Goal: Task Accomplishment & Management: Manage account settings

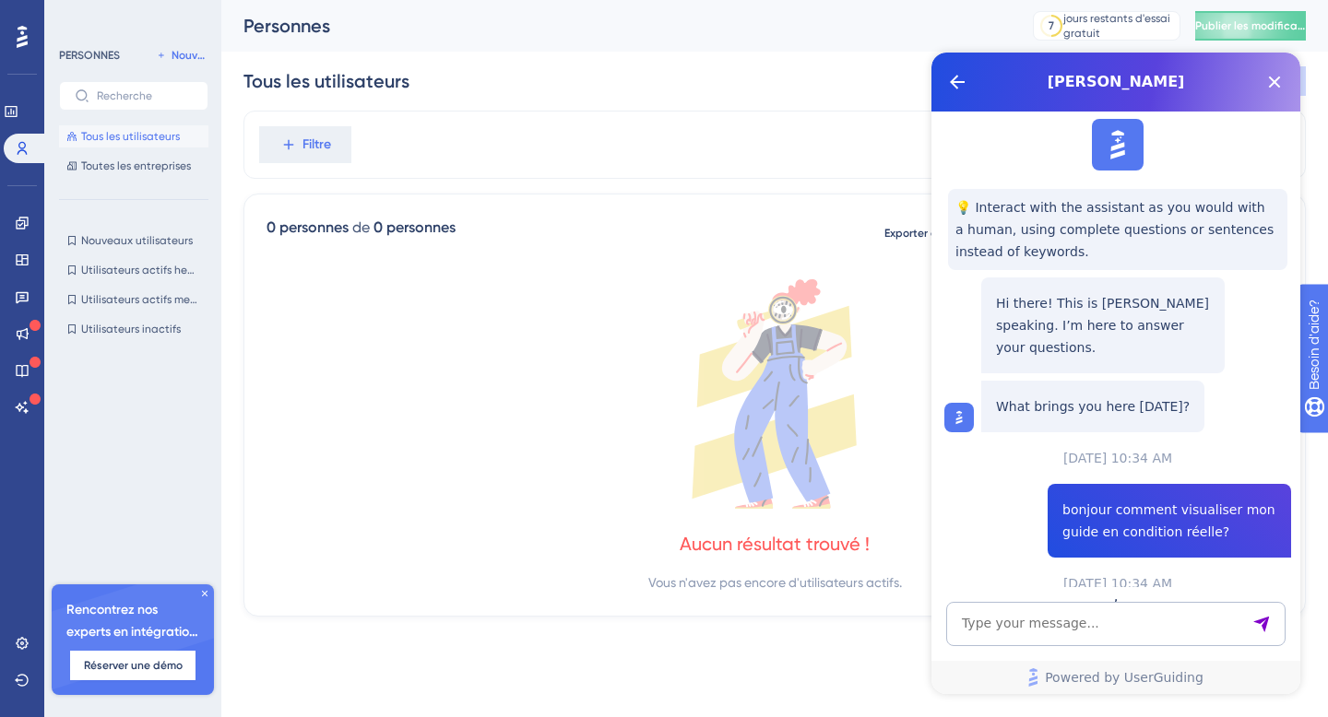
scroll to position [789, 0]
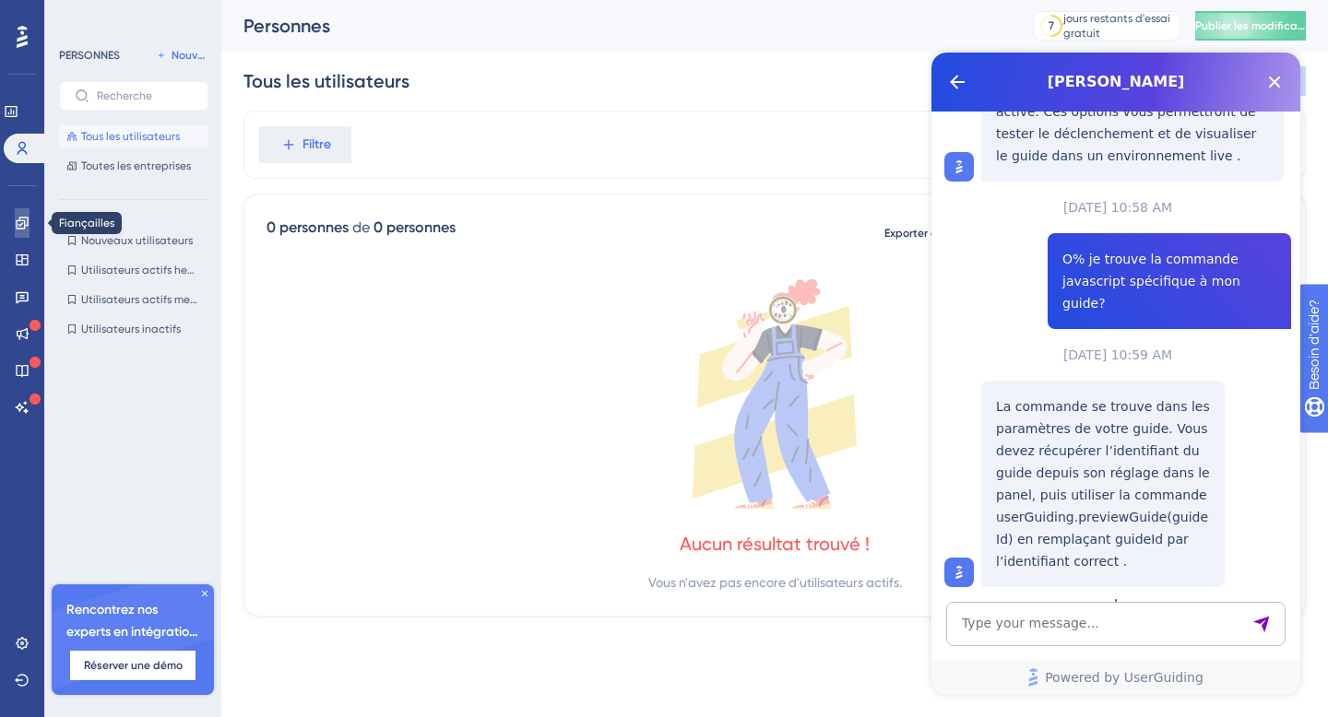
click at [26, 221] on icon at bounding box center [22, 223] width 15 height 15
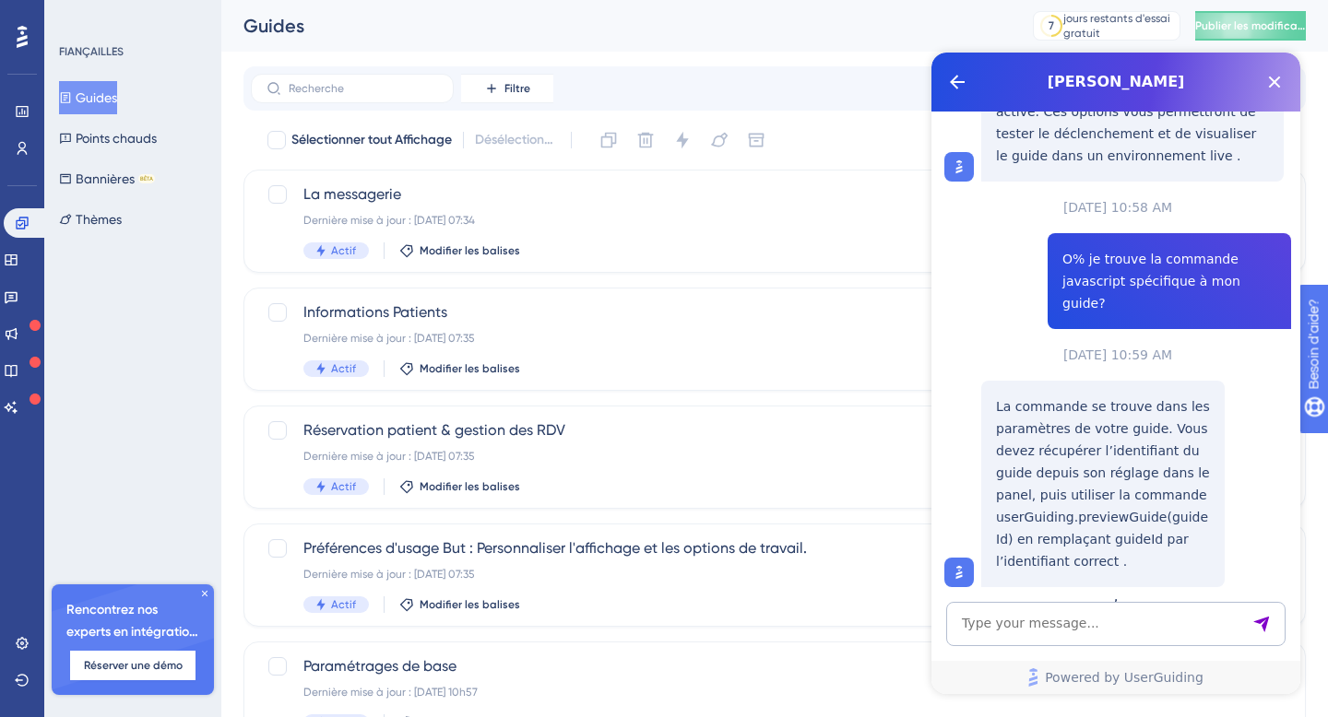
scroll to position [1, 0]
click at [478, 673] on span "Paramétrages de base" at bounding box center [700, 666] width 795 height 22
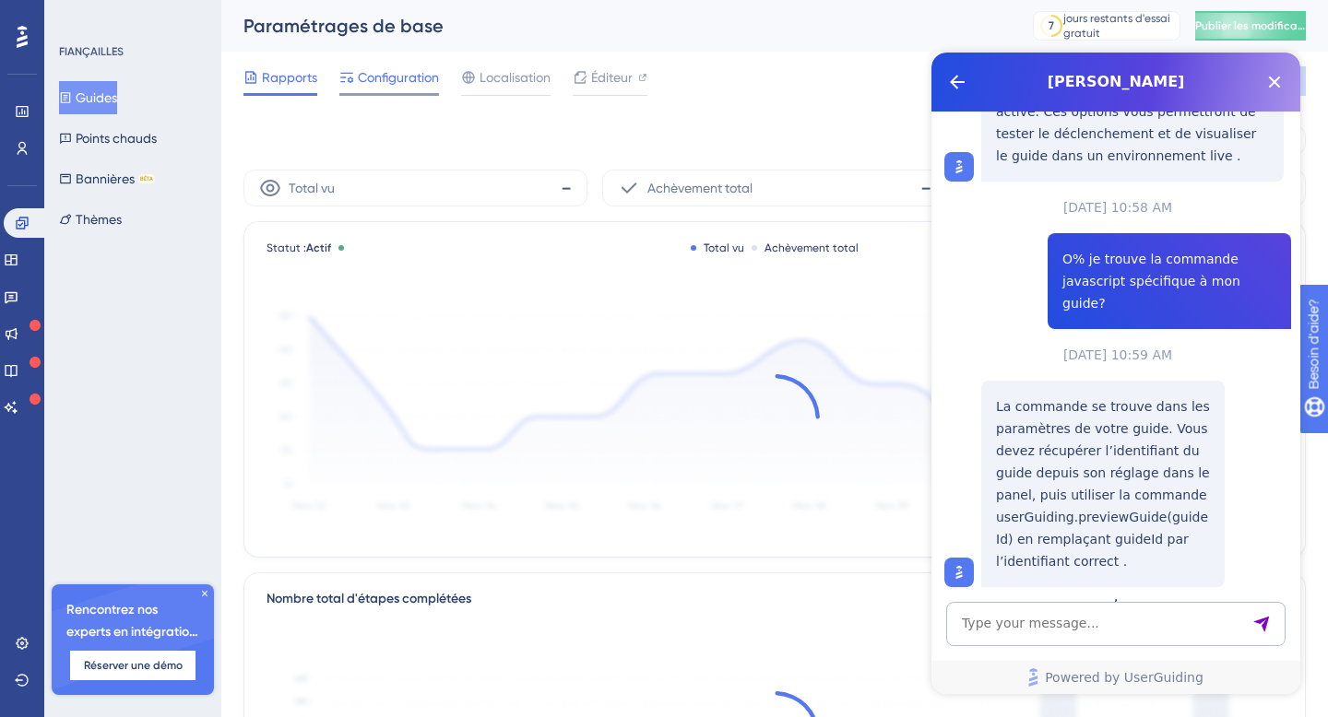
click at [384, 85] on span "Configuration" at bounding box center [398, 77] width 81 height 22
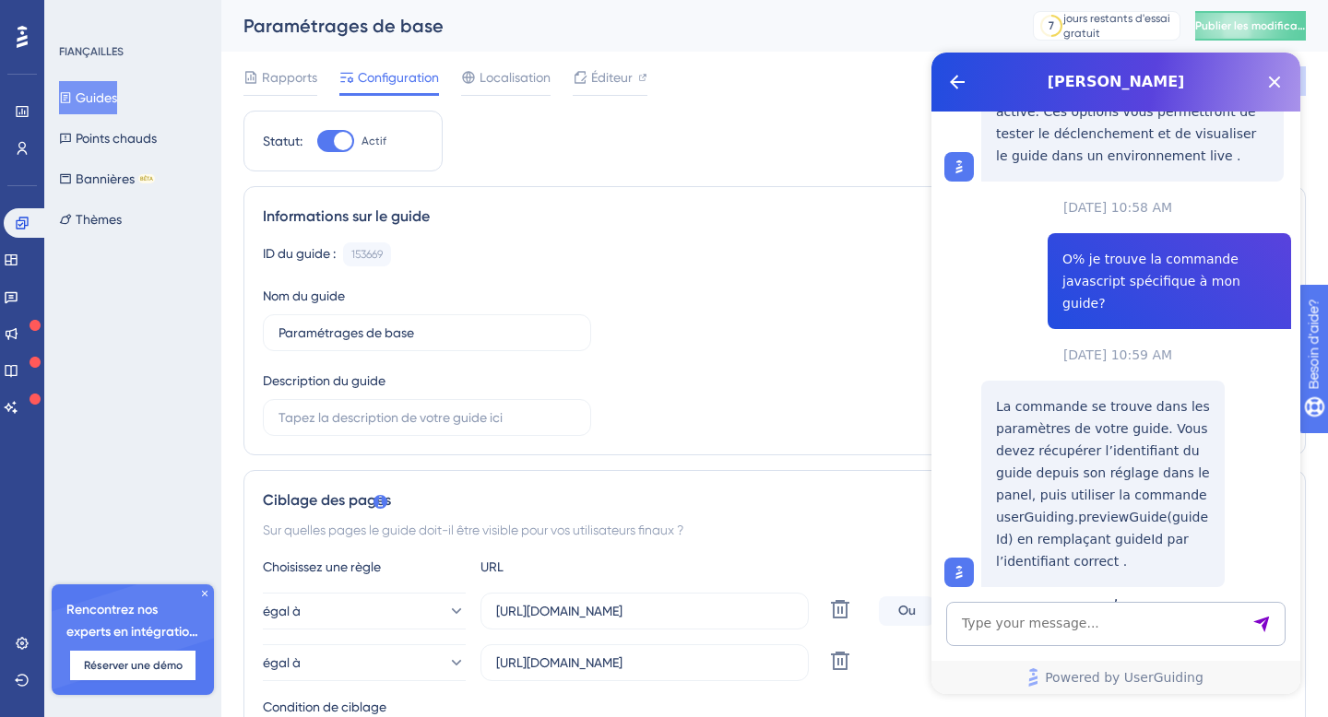
click at [116, 100] on font "Guides" at bounding box center [96, 97] width 41 height 15
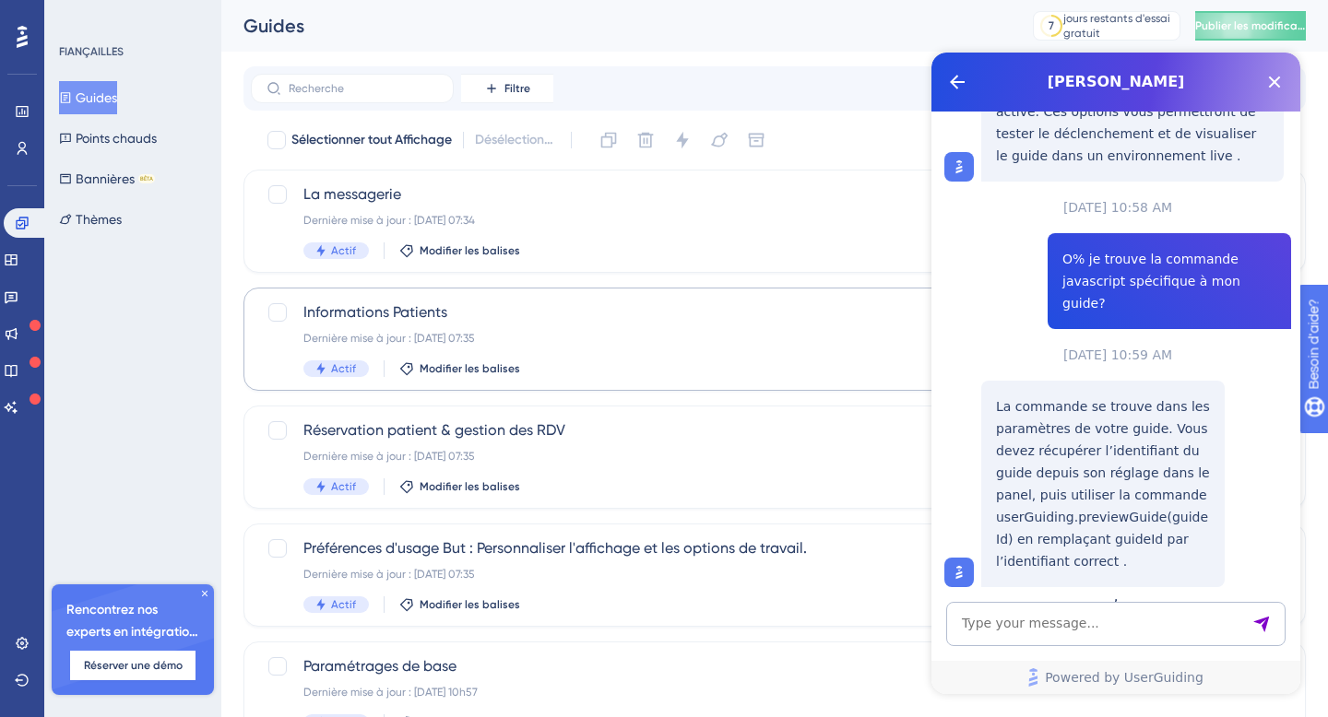
scroll to position [87, 0]
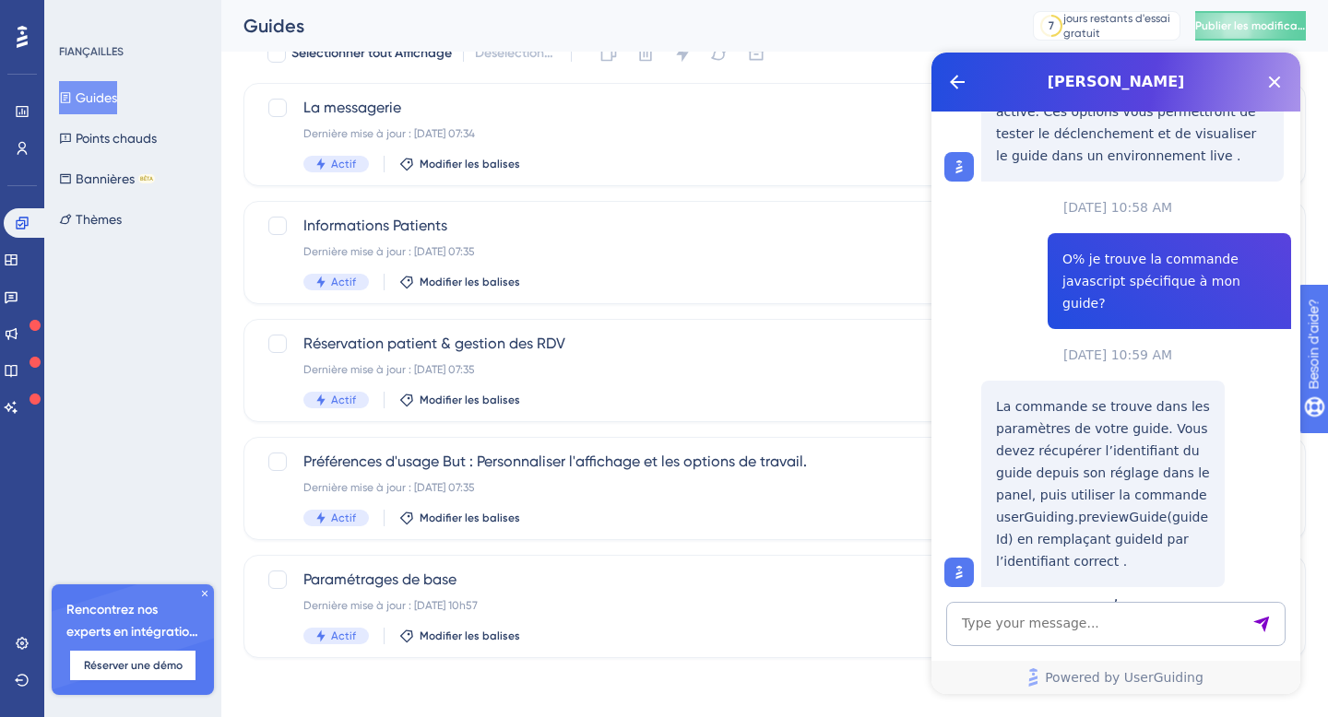
click at [1211, 90] on span "[PERSON_NAME]" at bounding box center [1115, 82] width 280 height 22
click at [1184, 681] on span "Powered by UserGuiding" at bounding box center [1124, 678] width 159 height 22
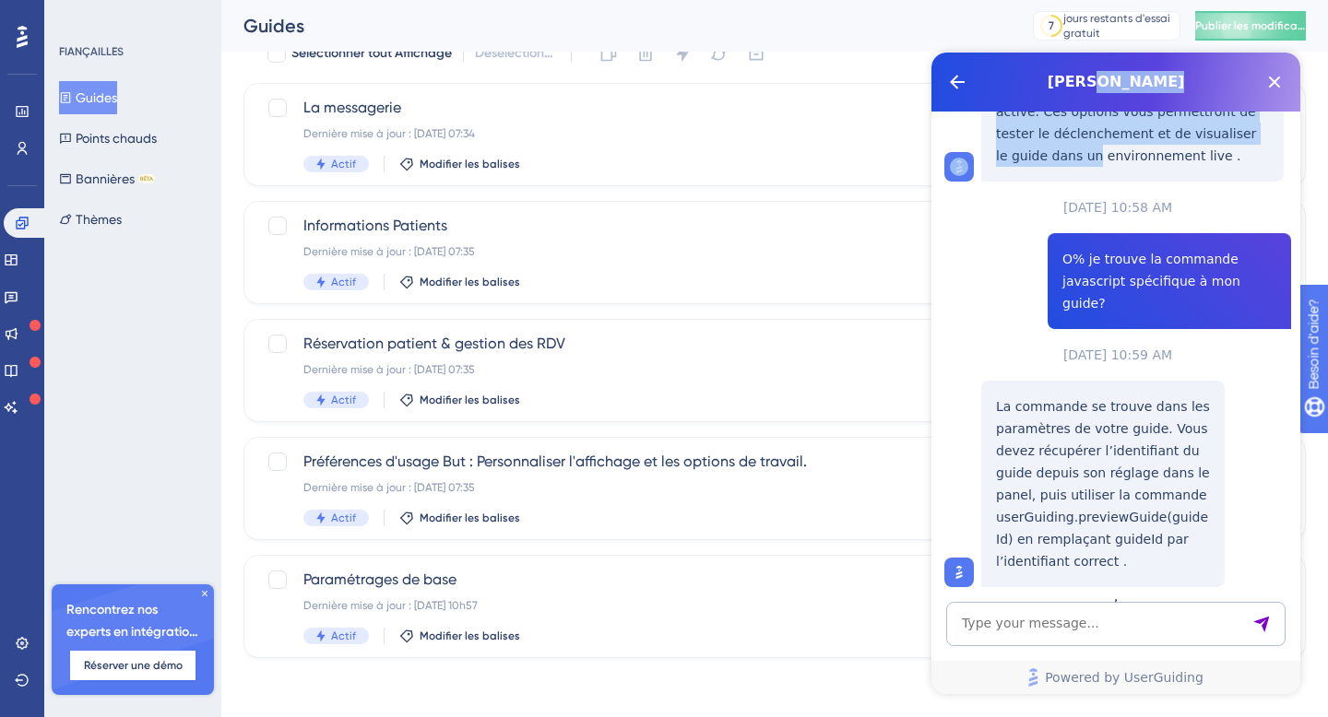
scroll to position [779, 0]
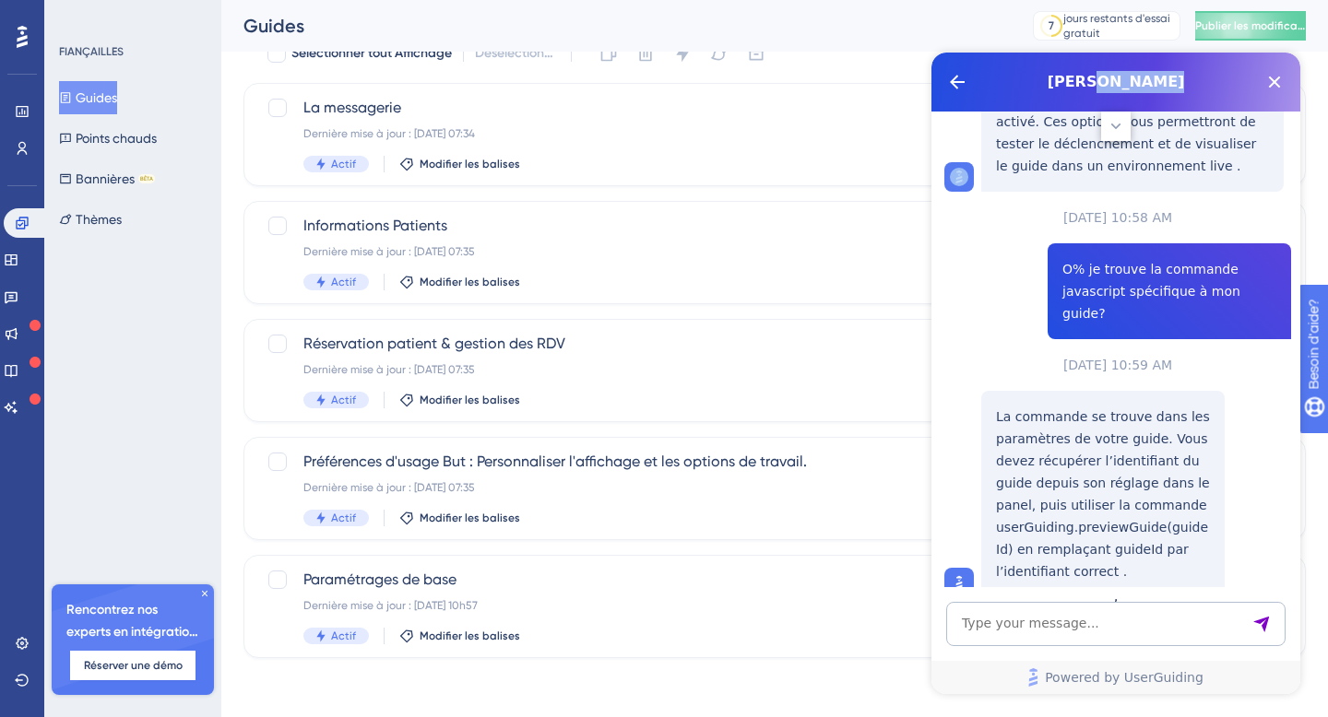
drag, startPoint x: 1224, startPoint y: 87, endPoint x: 964, endPoint y: 170, distance: 272.9
click at [964, 170] on div "[PERSON_NAME] 💡 Interact with the assistant as you would with a human, using co…" at bounding box center [1115, 374] width 369 height 642
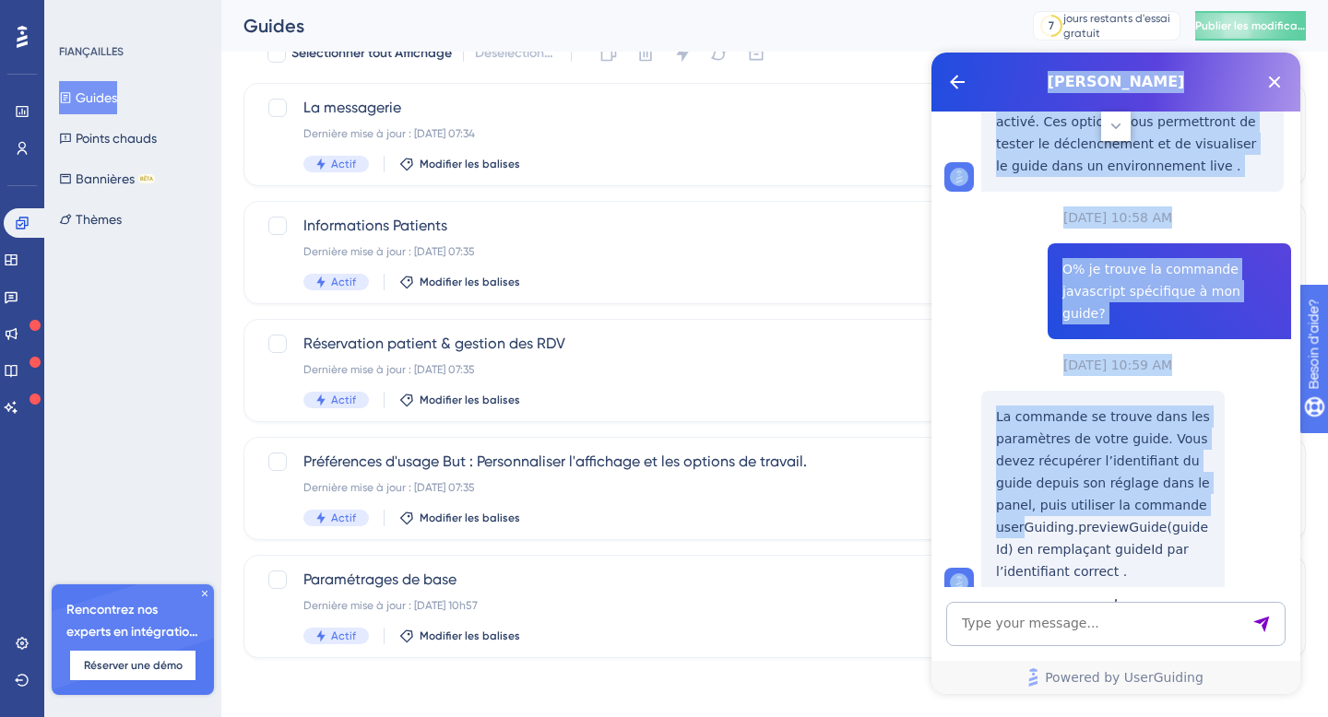
drag, startPoint x: 1018, startPoint y: 78, endPoint x: 1024, endPoint y: 499, distance: 420.5
click at [1024, 498] on div "[PERSON_NAME] 💡 Interact with the assistant as you would with a human, using co…" at bounding box center [1115, 374] width 369 height 642
click at [1274, 678] on link "Powered by UserGuiding" at bounding box center [1115, 677] width 369 height 33
click at [1232, 87] on span "[PERSON_NAME]" at bounding box center [1115, 82] width 280 height 22
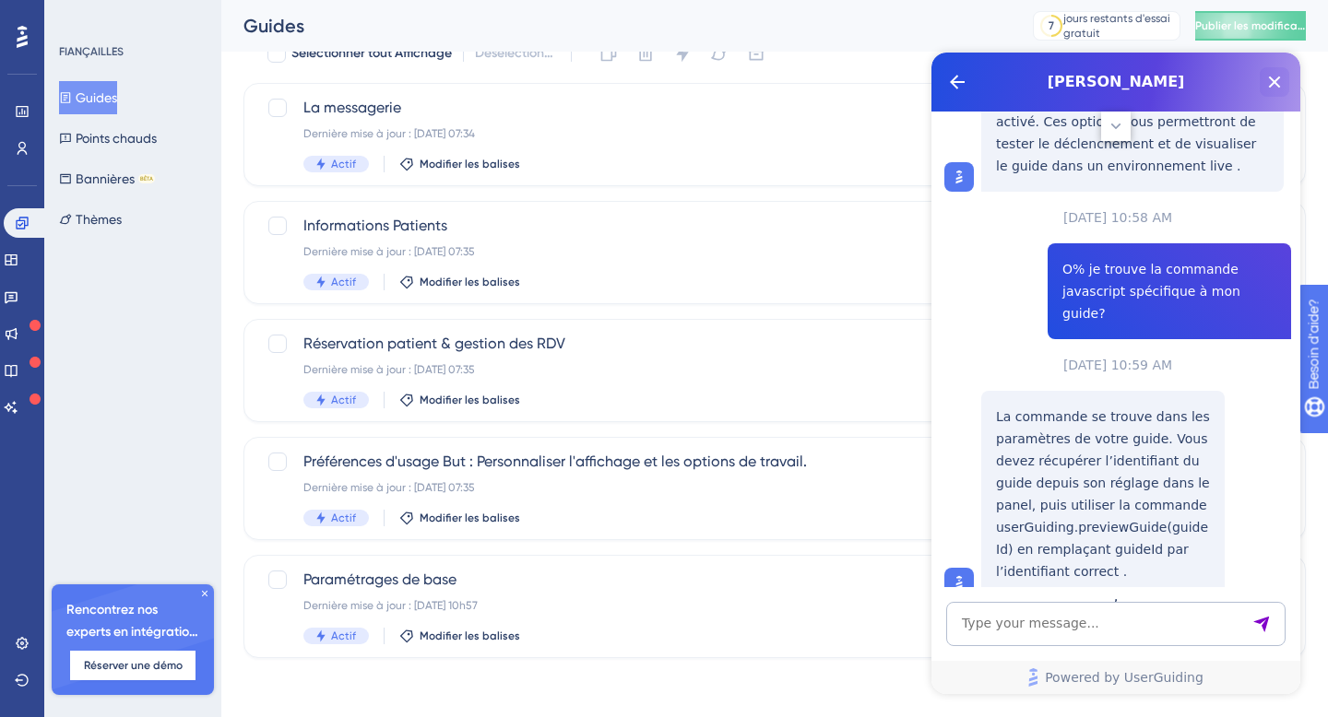
click at [1278, 79] on icon "Close Button" at bounding box center [1275, 83] width 12 height 12
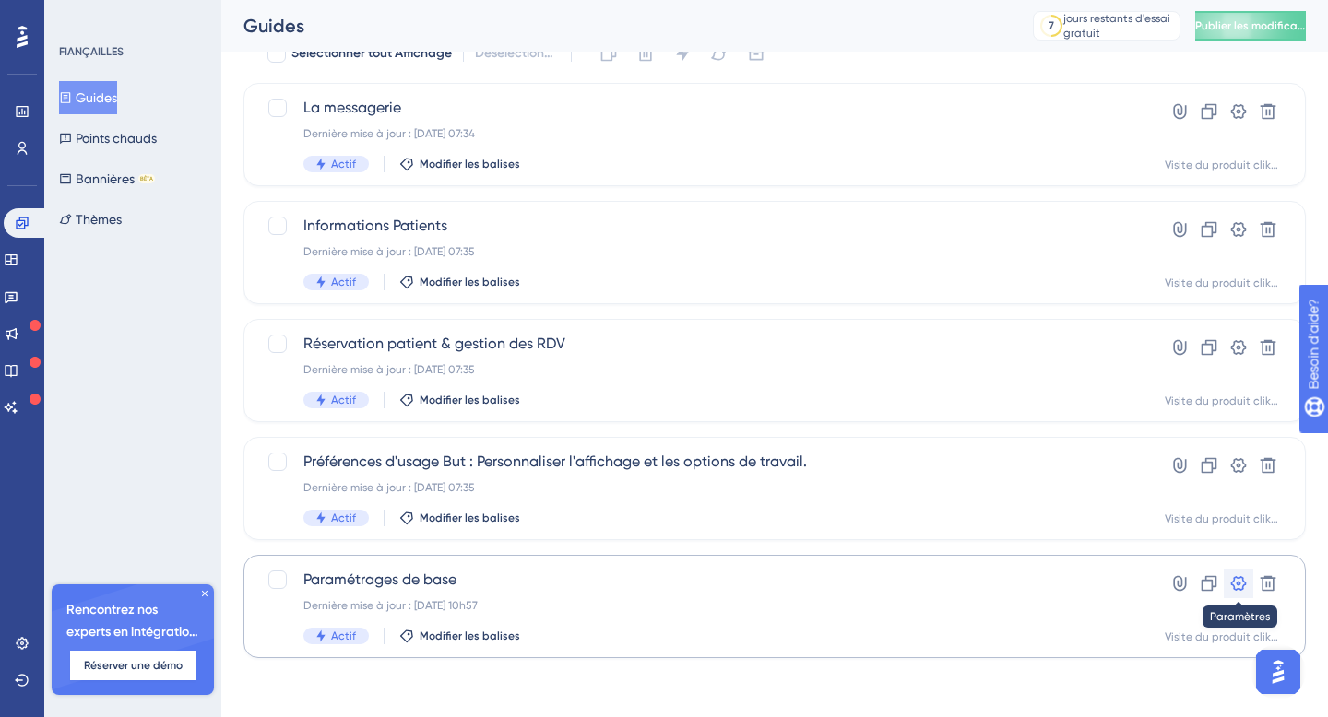
scroll to position [0, 0]
click at [1236, 580] on icon at bounding box center [1238, 583] width 18 height 18
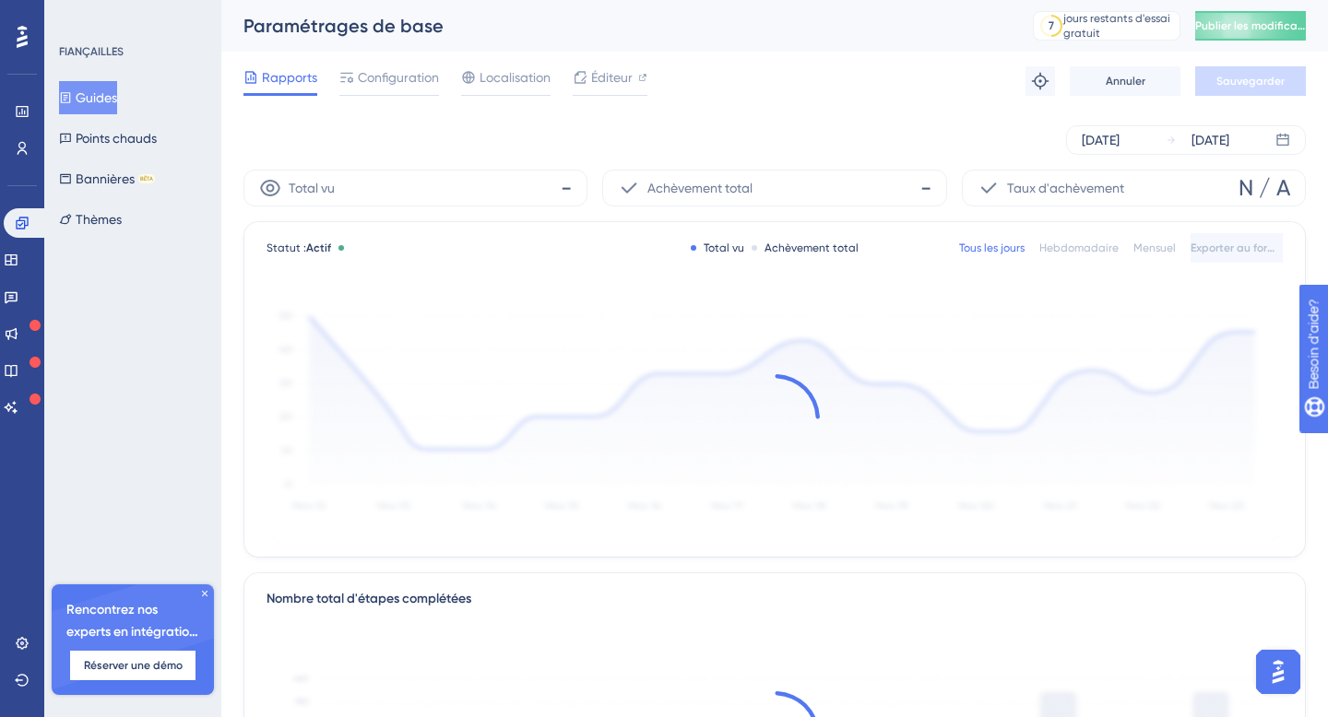
click at [563, 190] on font "-" at bounding box center [566, 188] width 11 height 26
click at [407, 75] on font "Configuration" at bounding box center [398, 77] width 81 height 15
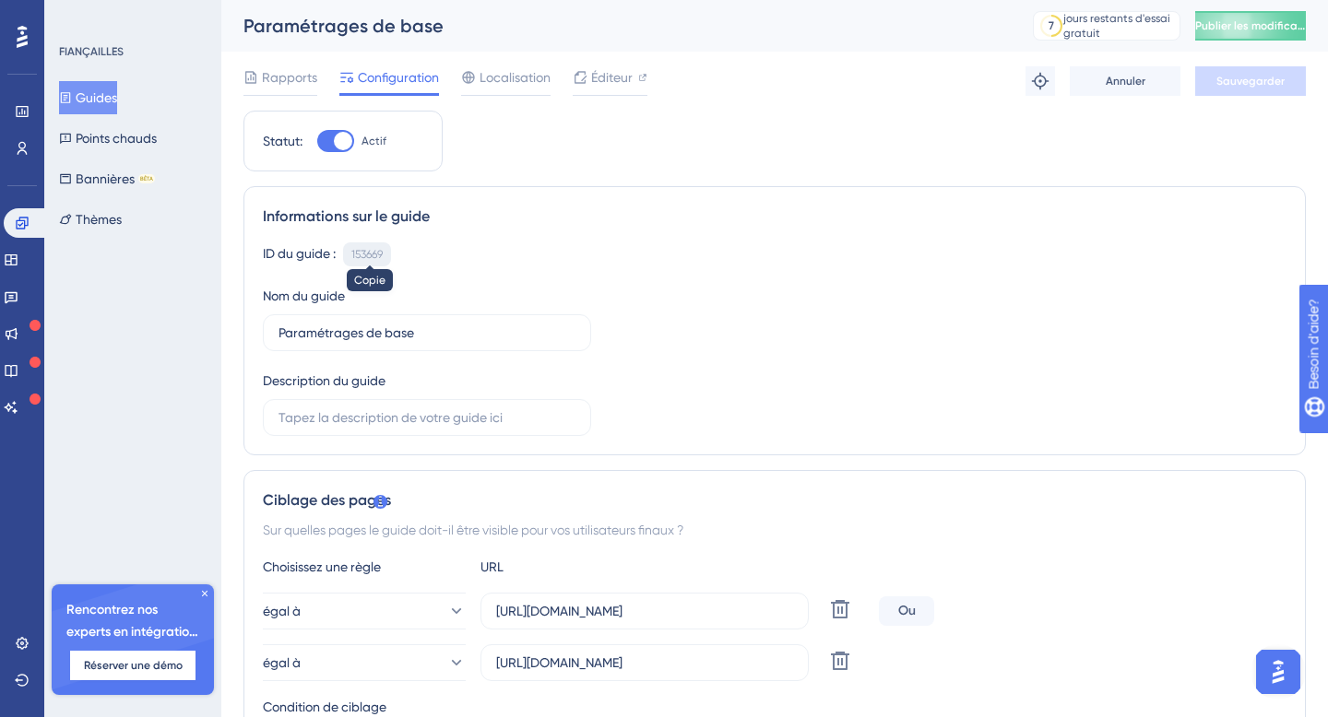
click at [374, 254] on font "153669" at bounding box center [366, 254] width 31 height 13
click at [116, 106] on font "Guides" at bounding box center [96, 98] width 41 height 22
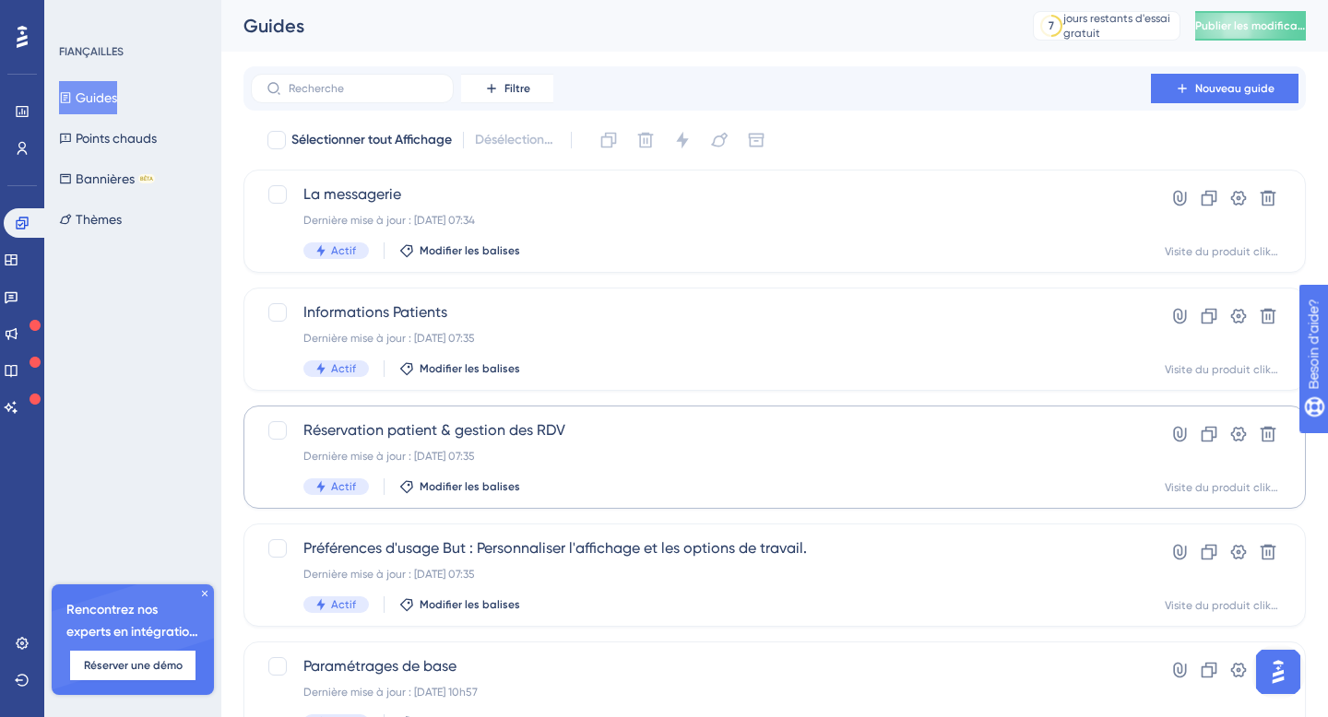
scroll to position [87, 0]
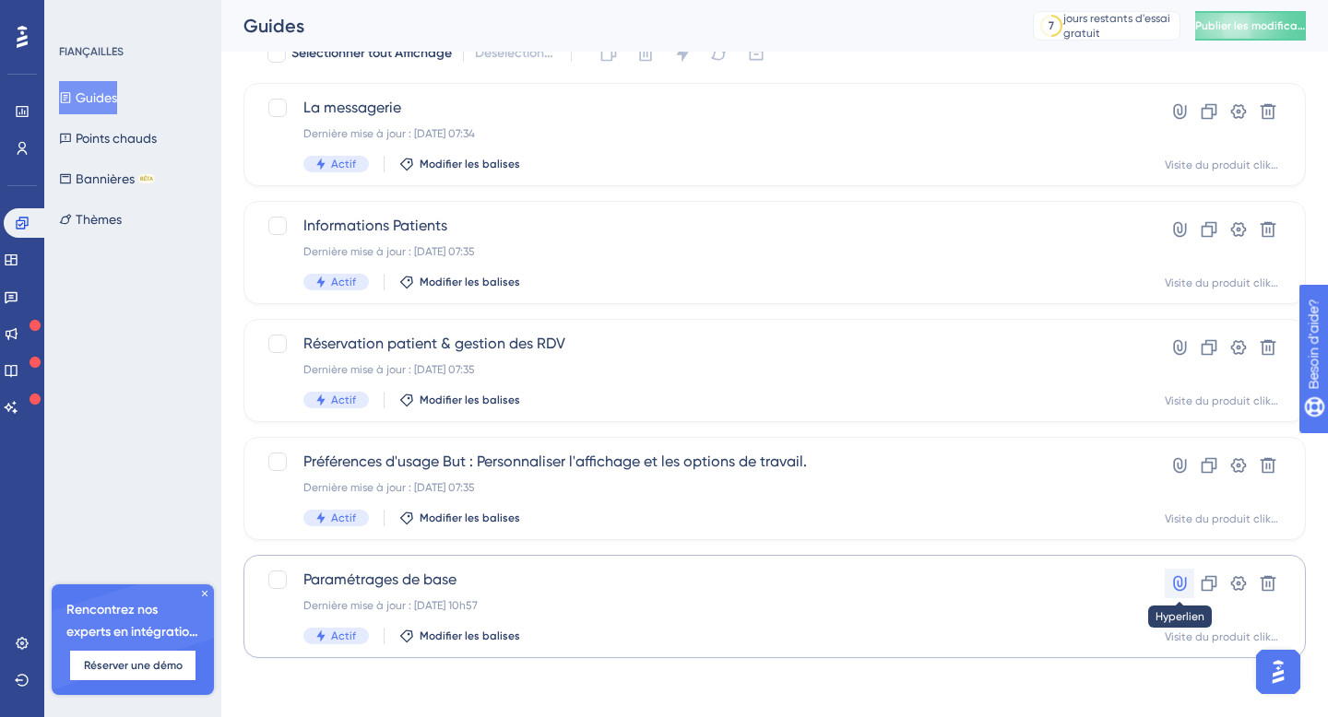
click at [1176, 583] on icon at bounding box center [1179, 583] width 18 height 18
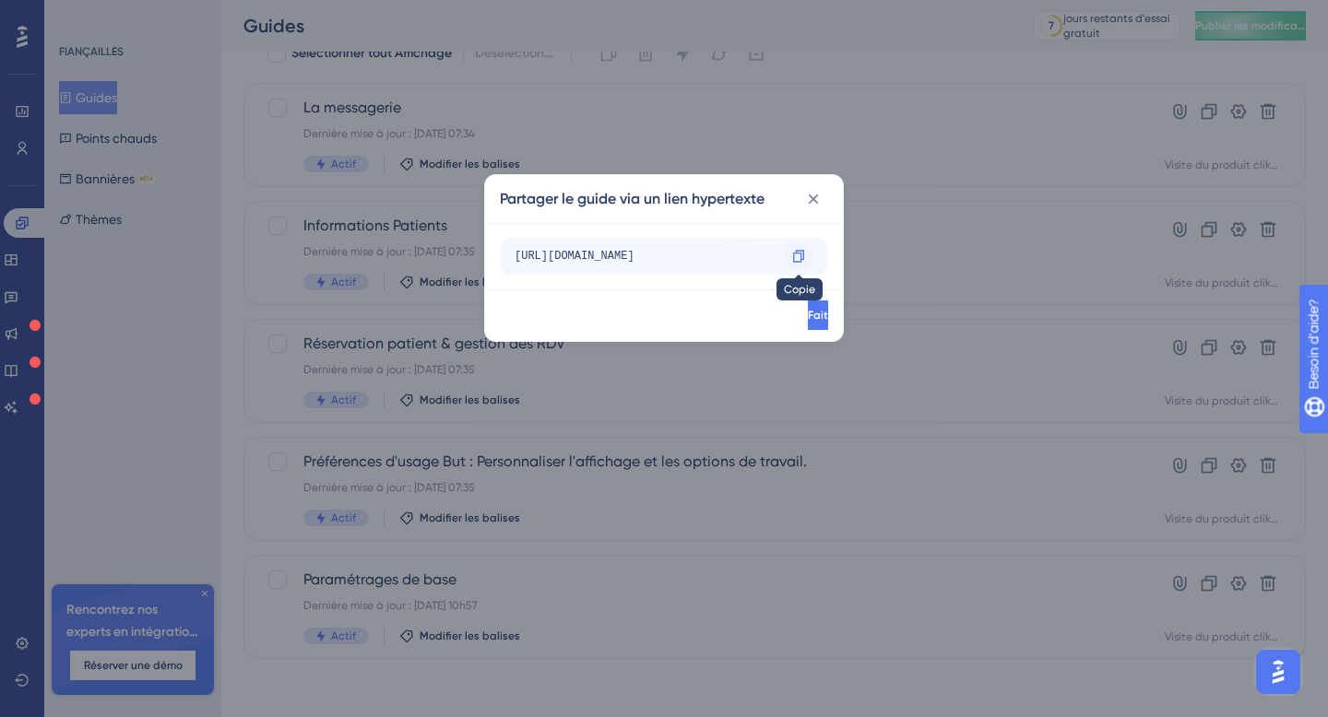
click at [799, 255] on icon at bounding box center [798, 256] width 15 height 15
click at [811, 197] on icon at bounding box center [814, 200] width 10 height 10
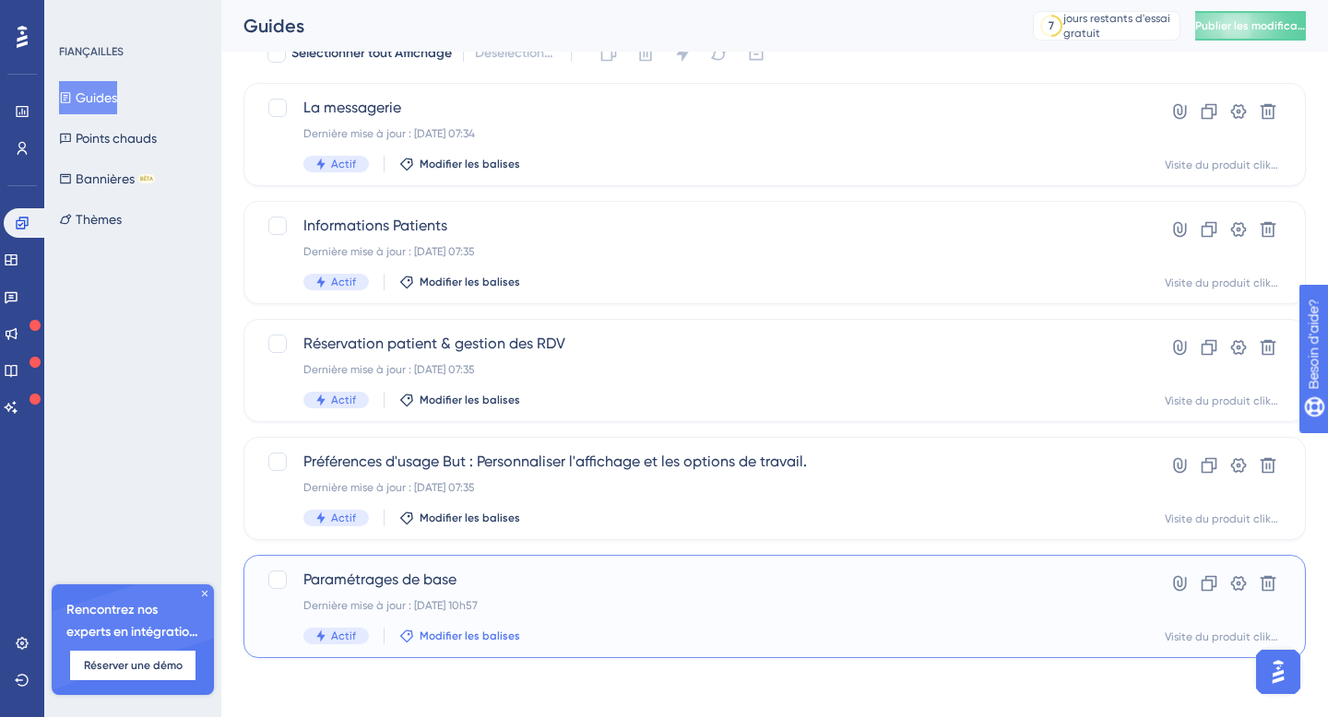
click at [455, 640] on font "Modifier les balises" at bounding box center [470, 636] width 100 height 13
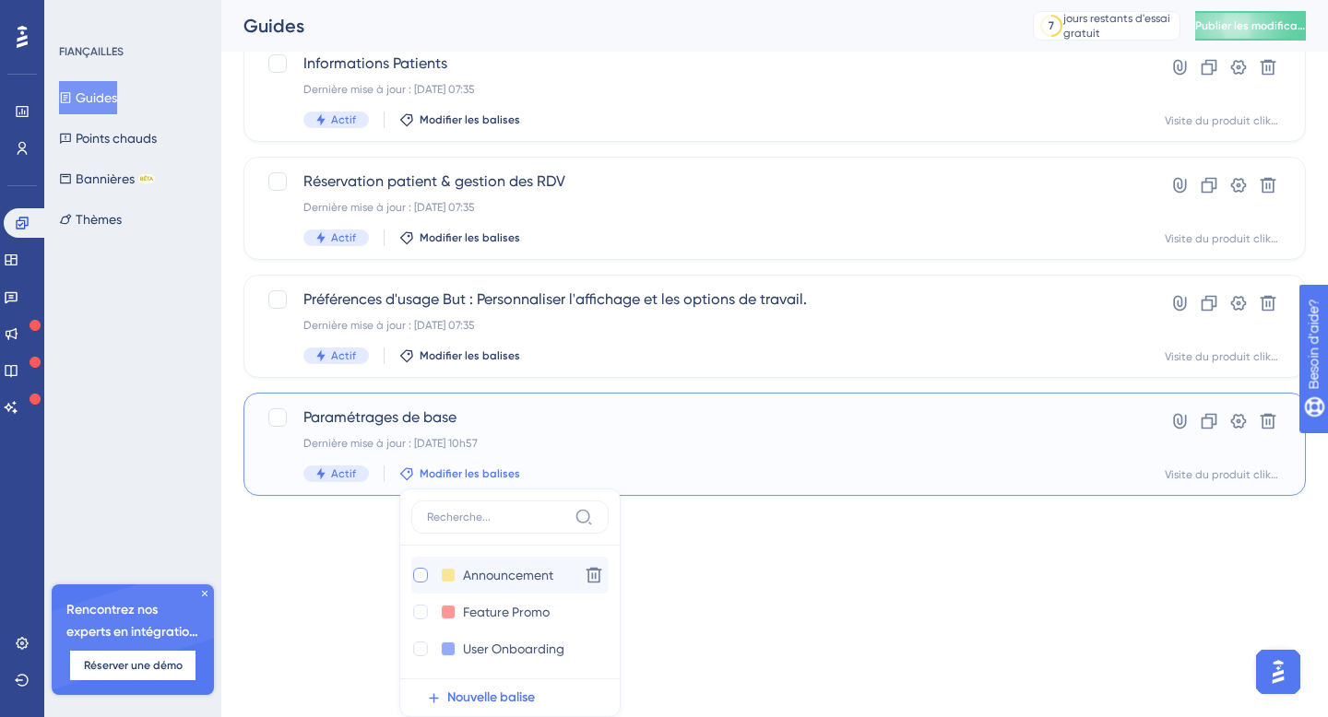
click at [421, 571] on div at bounding box center [420, 575] width 15 height 15
checkbox input "true"
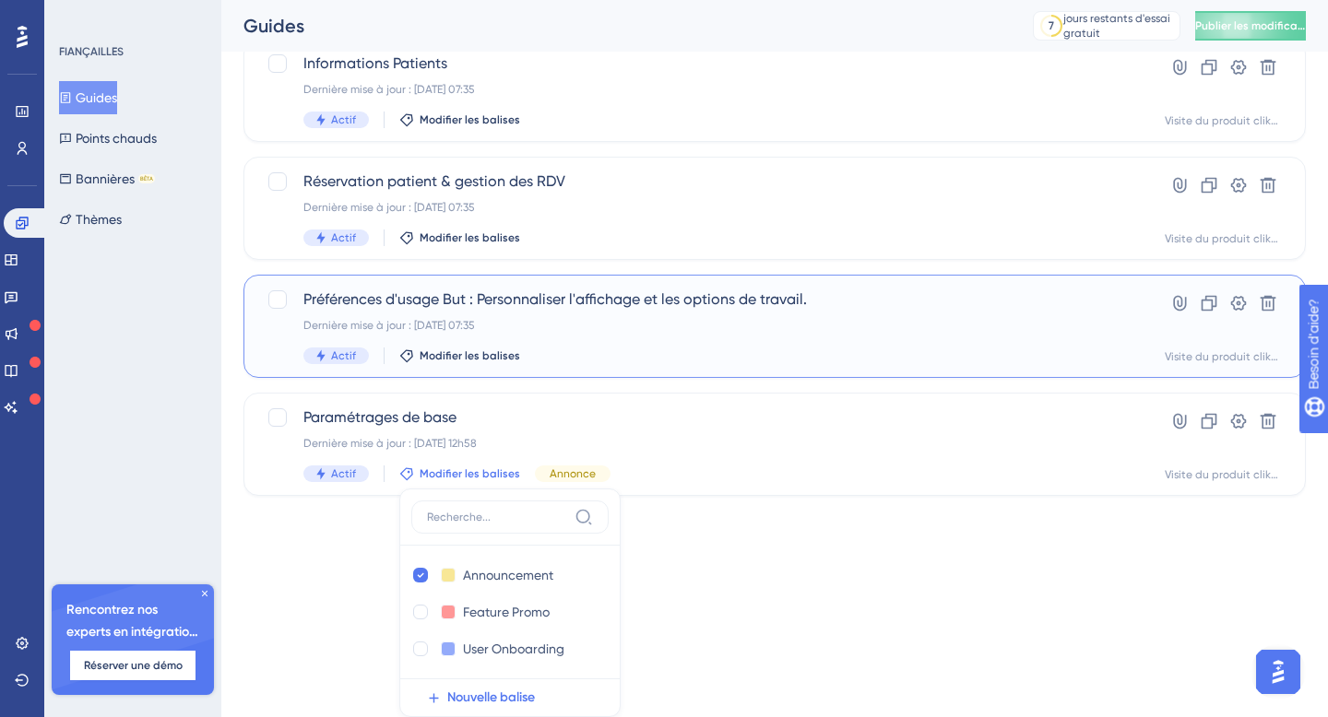
click at [656, 360] on div "Actif Modifier les balises" at bounding box center [700, 356] width 795 height 17
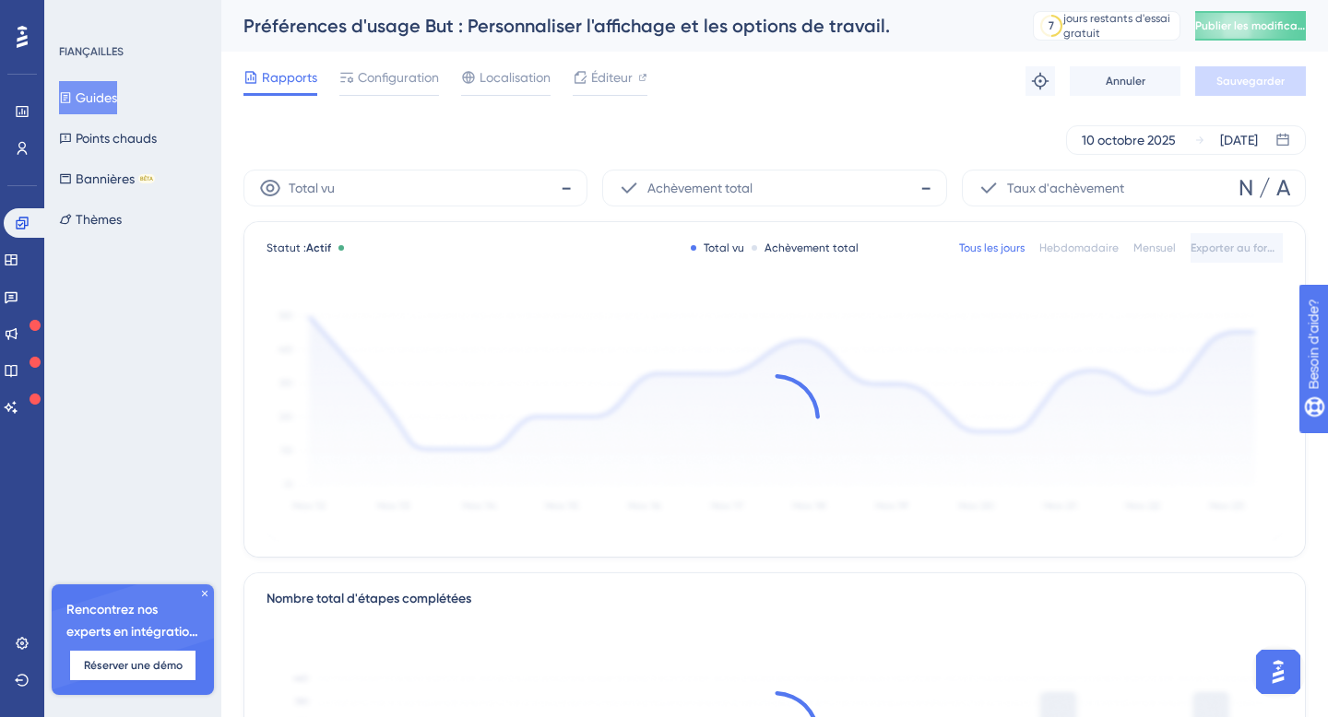
click at [117, 94] on font "Guides" at bounding box center [96, 97] width 41 height 15
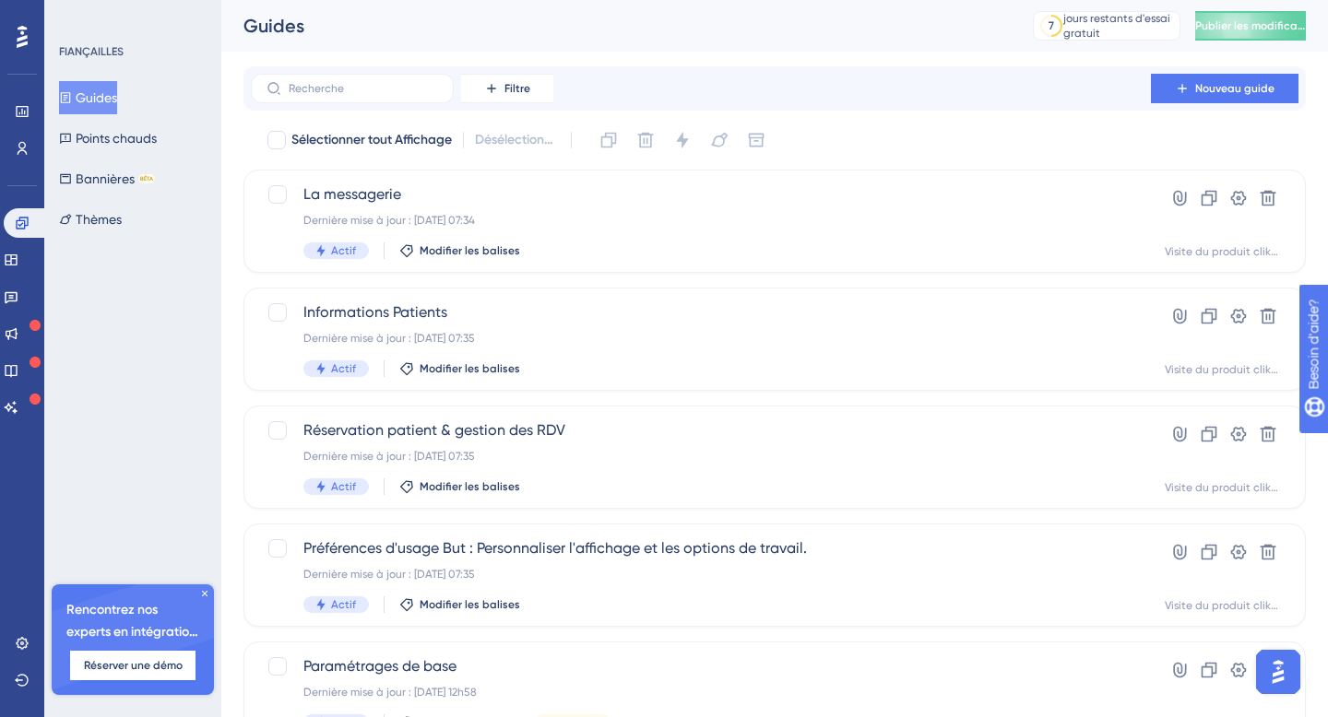
scroll to position [87, 0]
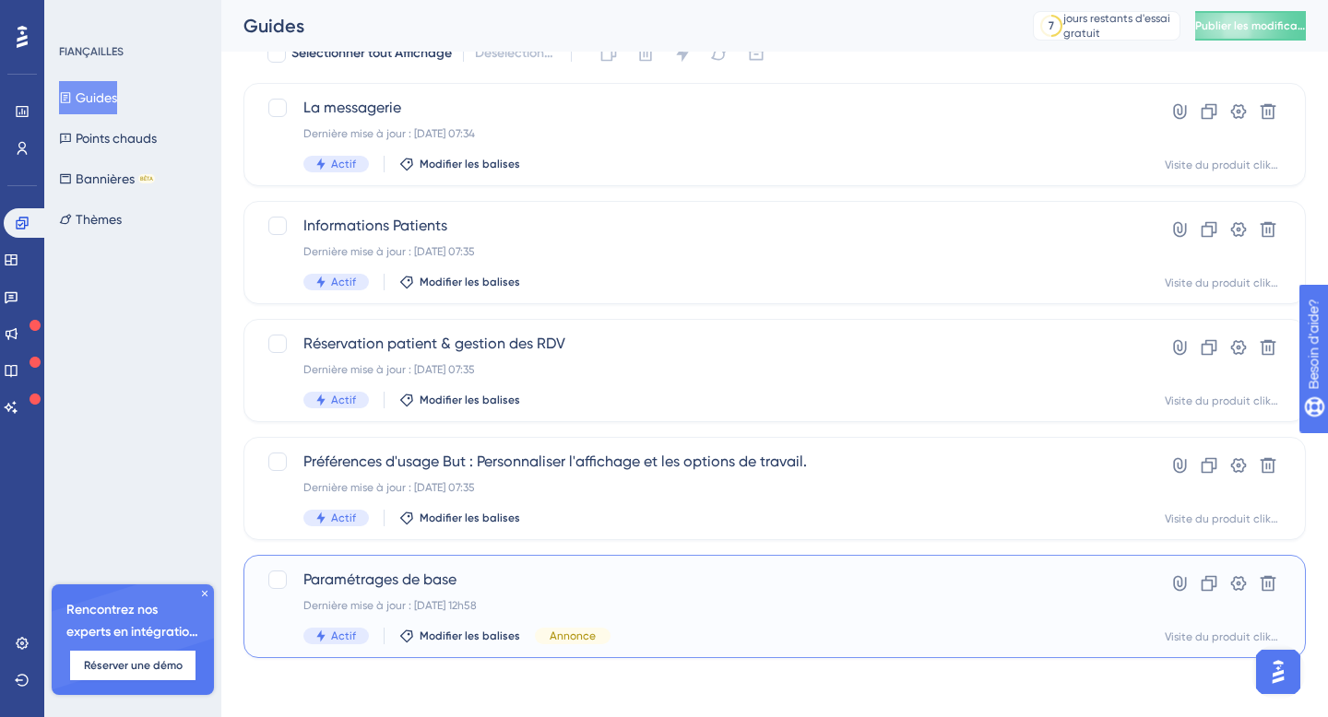
click at [502, 592] on div "Paramétrages de base Dernière mise à jour : [DATE] 12h58 Actif Modifier les bal…" at bounding box center [700, 607] width 795 height 76
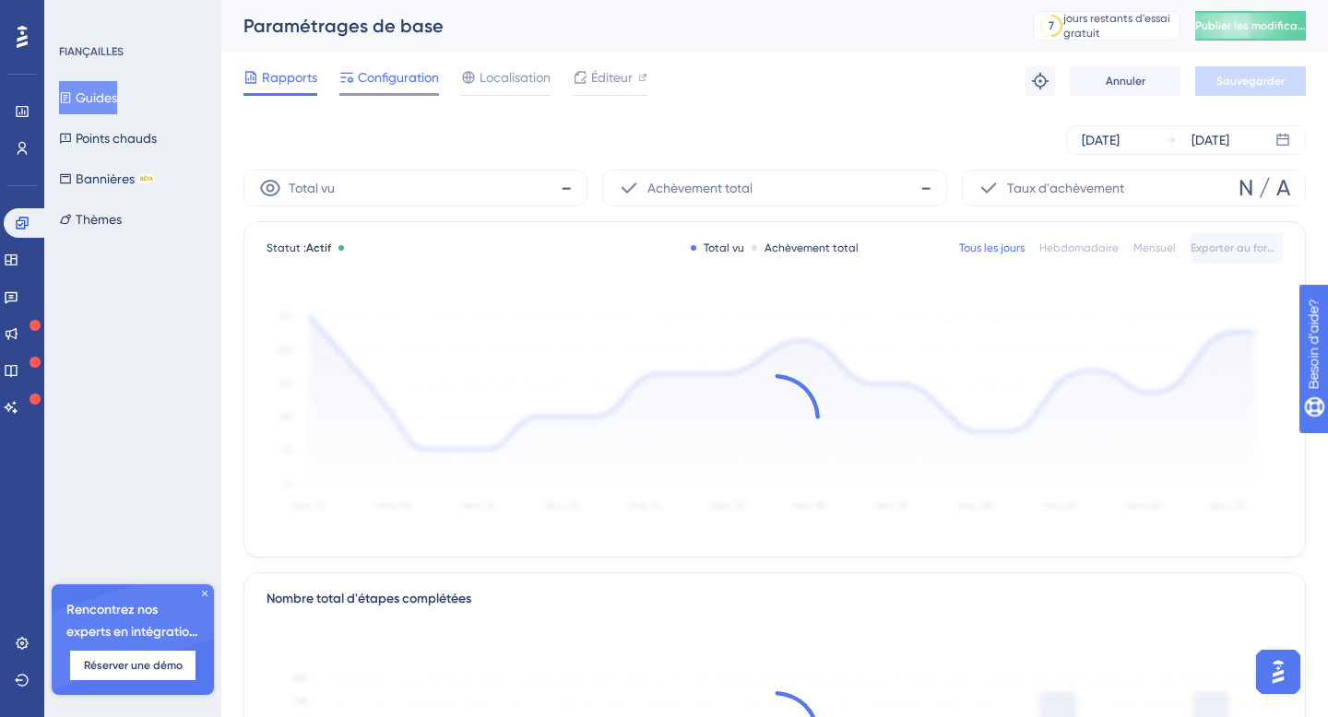
click at [400, 71] on font "Configuration" at bounding box center [398, 77] width 81 height 15
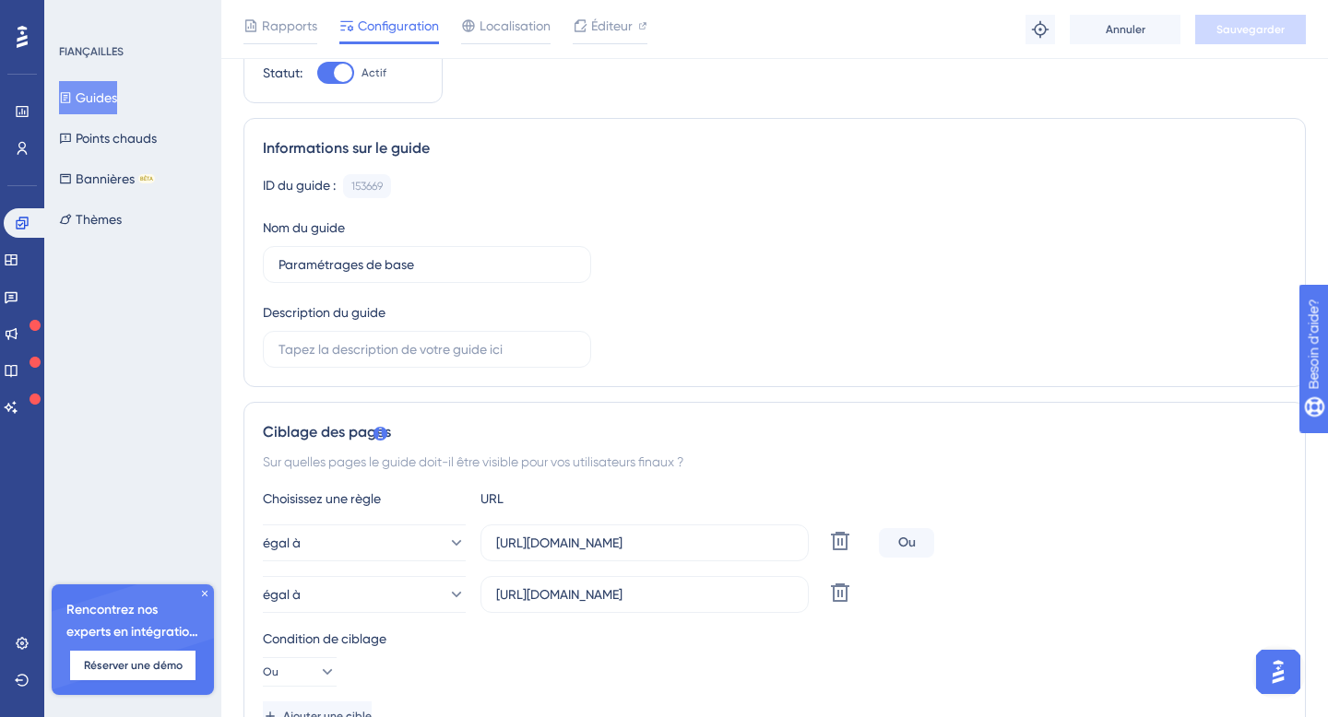
scroll to position [82, 0]
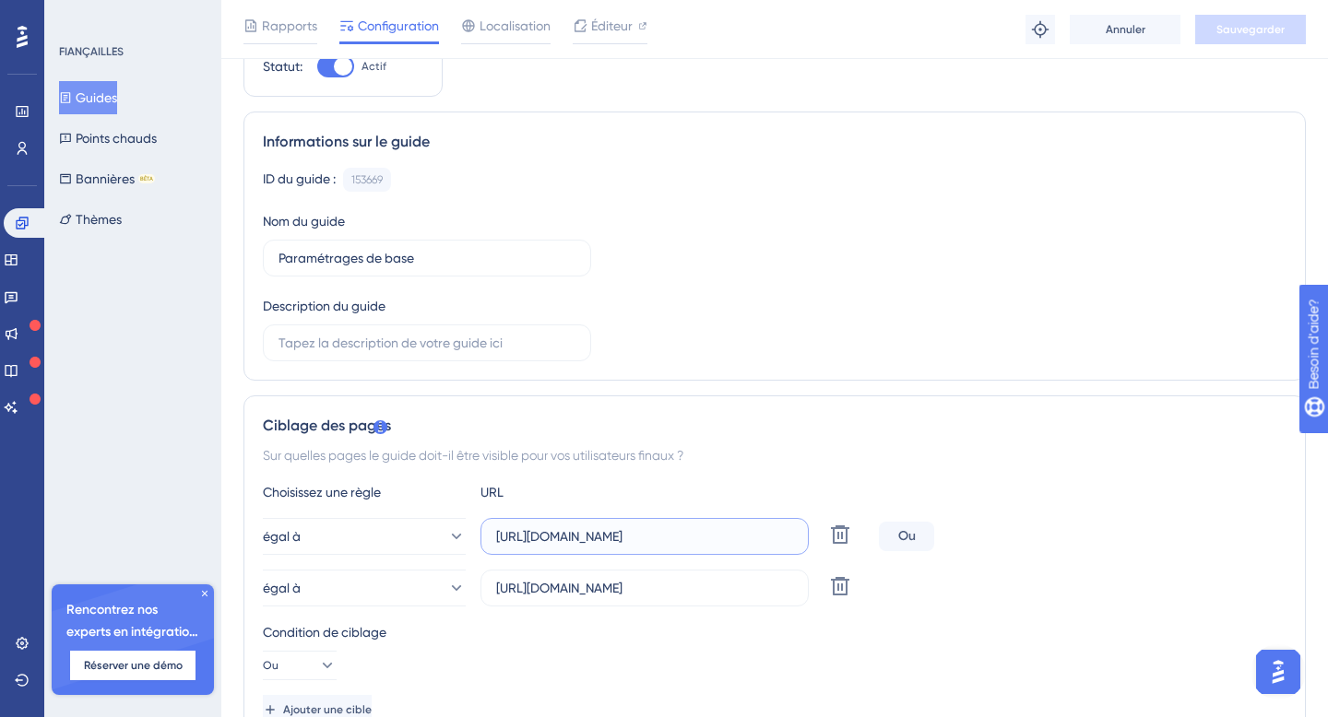
click at [643, 537] on input "[URL][DOMAIN_NAME]" at bounding box center [644, 536] width 297 height 20
drag, startPoint x: 649, startPoint y: 537, endPoint x: 742, endPoint y: 537, distance: 93.1
click at [742, 537] on input "[URL][DOMAIN_NAME]" at bounding box center [644, 536] width 297 height 20
type input "[URL][DOMAIN_NAME]"
click at [834, 591] on icon at bounding box center [840, 586] width 22 height 22
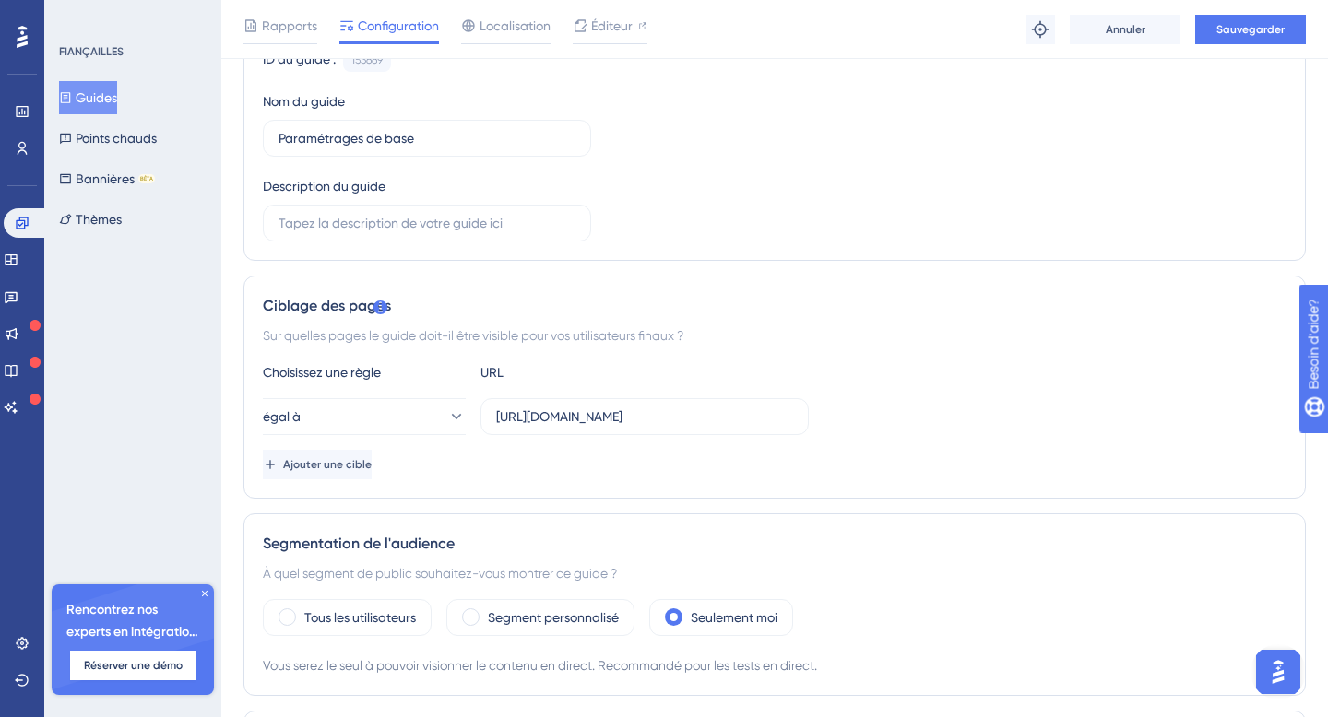
scroll to position [265, 0]
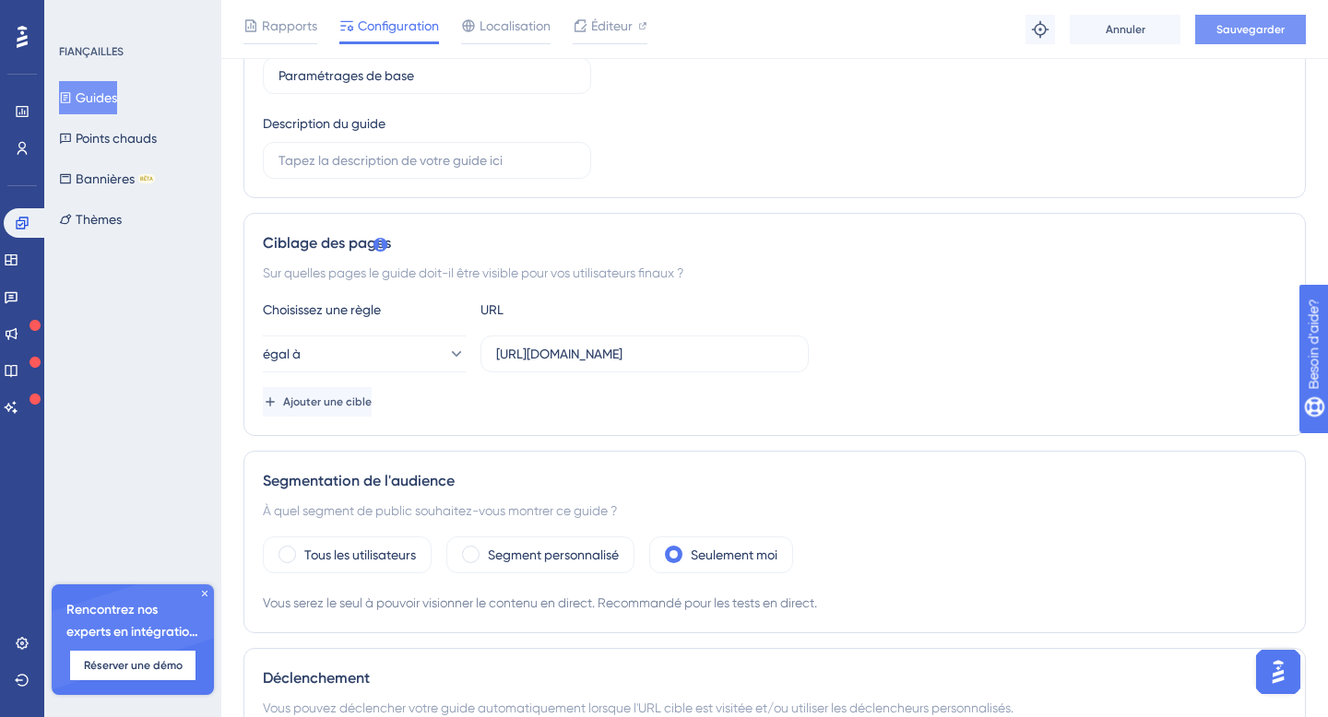
click at [1223, 31] on font "Sauvegarder" at bounding box center [1250, 29] width 68 height 13
click at [103, 100] on font "Guides" at bounding box center [96, 97] width 41 height 15
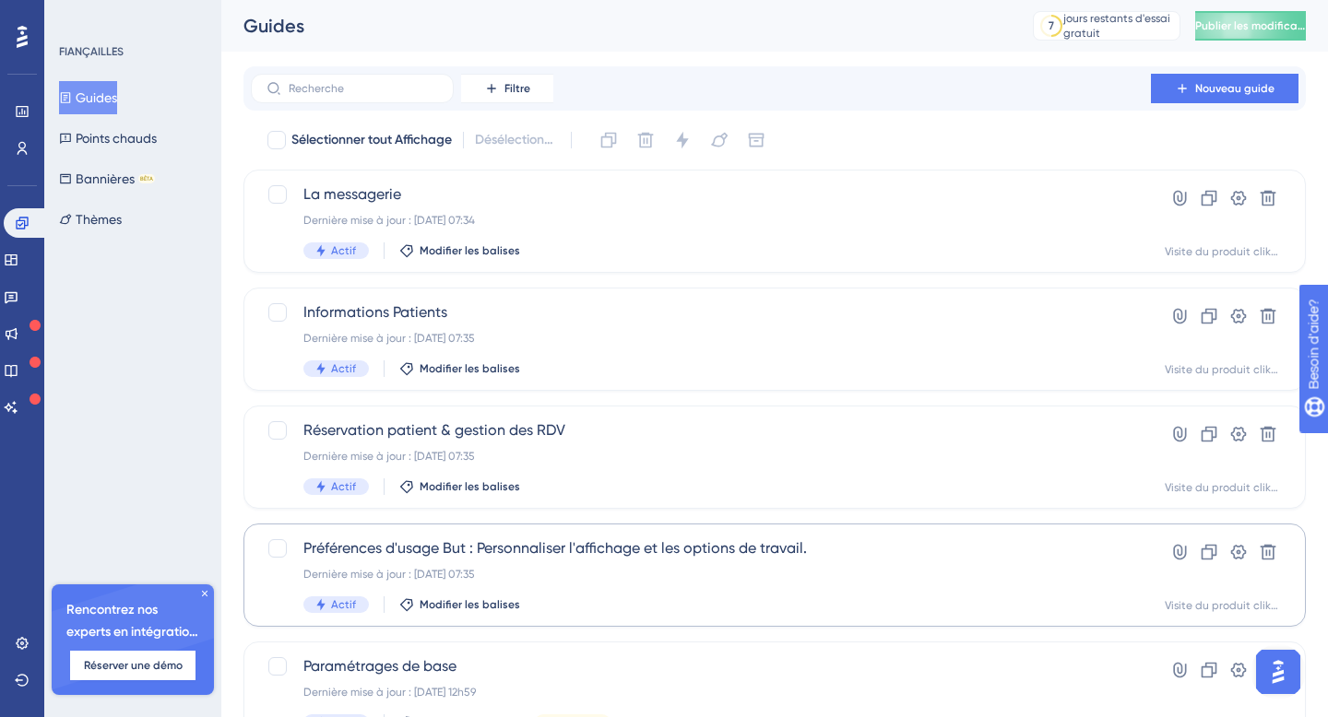
scroll to position [87, 0]
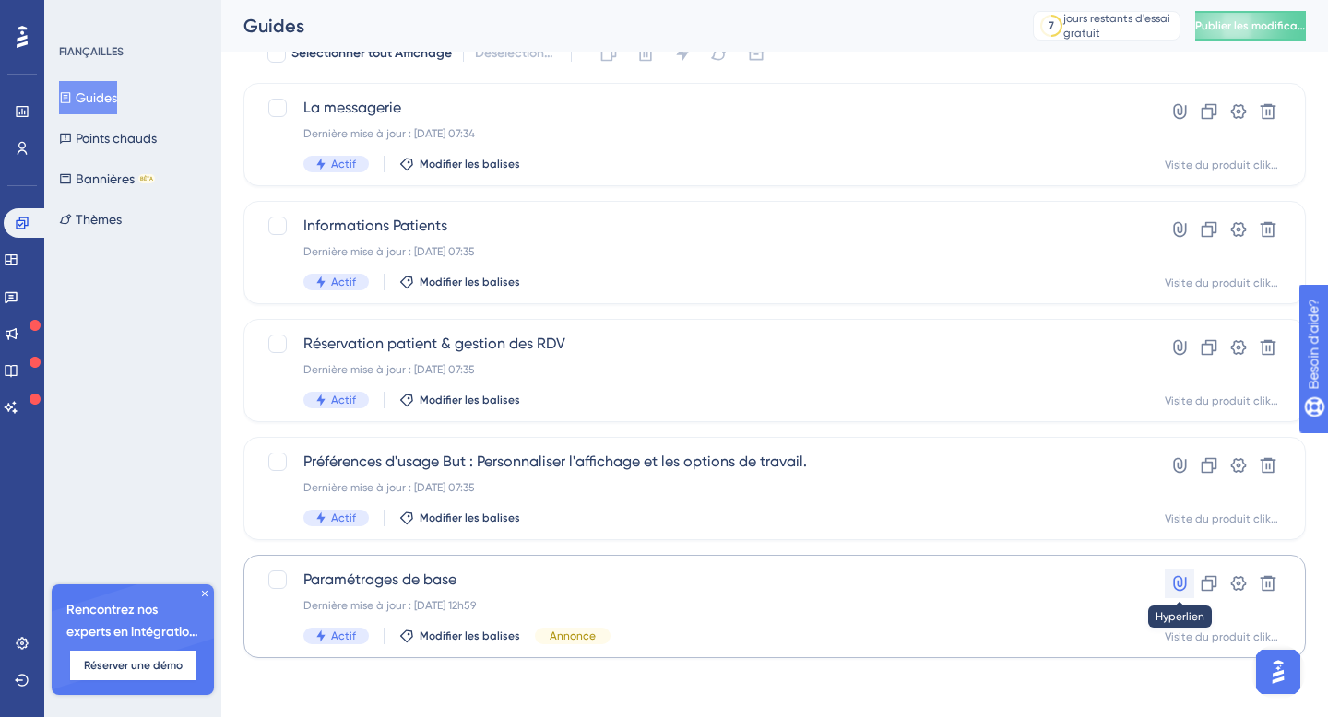
click at [1186, 585] on icon at bounding box center [1179, 584] width 13 height 16
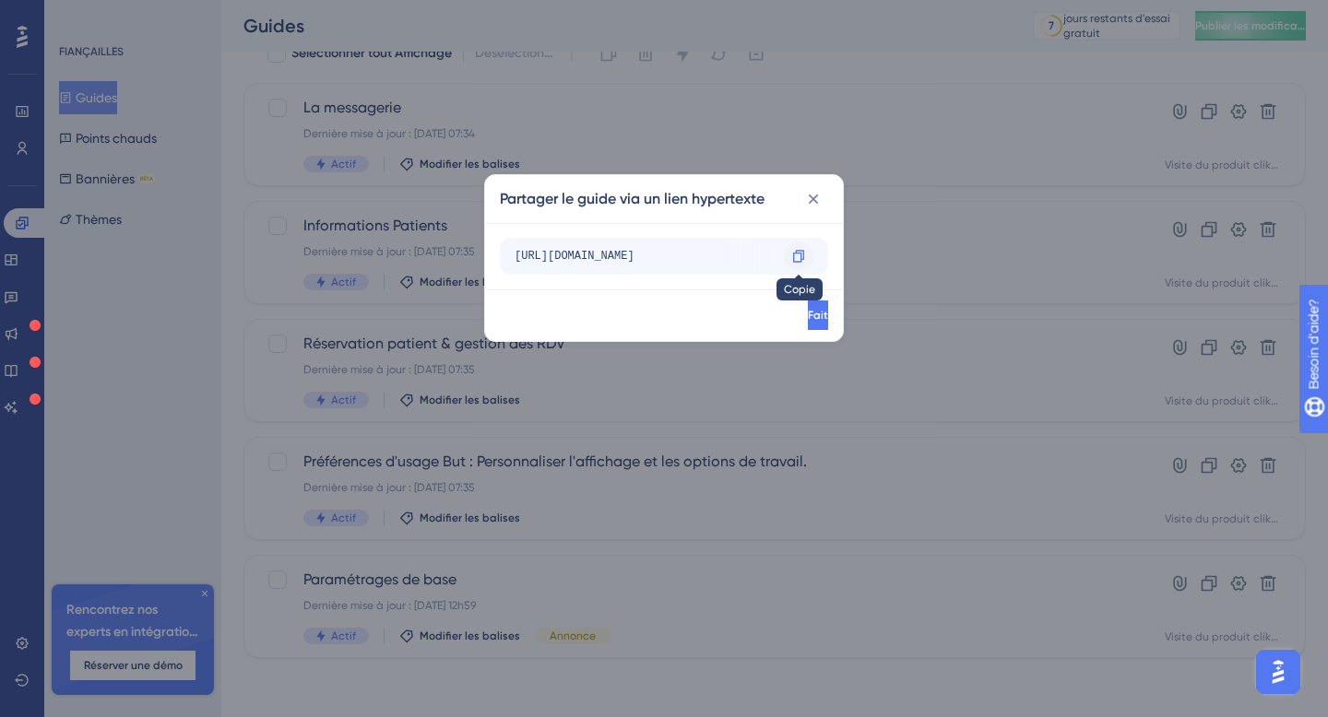
click at [796, 255] on icon at bounding box center [798, 256] width 15 height 15
click at [817, 205] on icon at bounding box center [813, 199] width 18 height 18
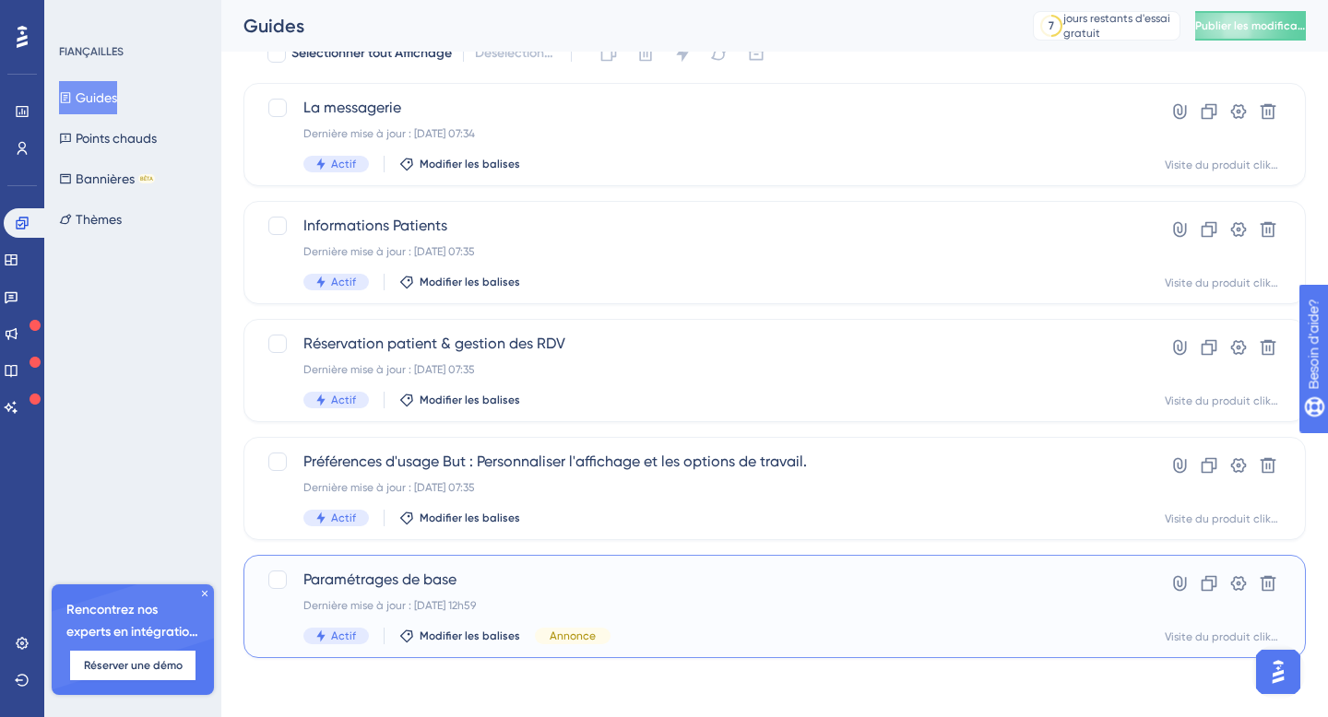
click at [344, 641] on font "Actif" at bounding box center [343, 636] width 25 height 13
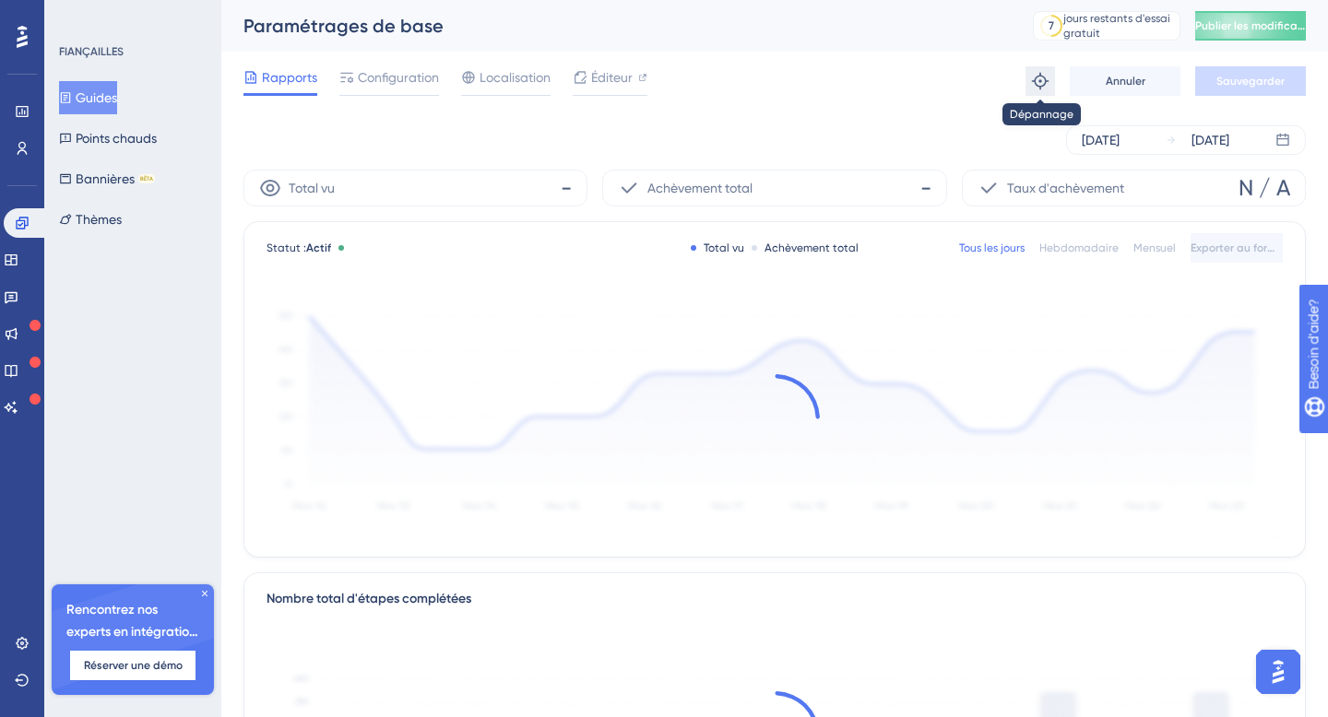
click at [1045, 79] on icon at bounding box center [1040, 81] width 17 height 17
click at [112, 100] on font "Guides" at bounding box center [96, 97] width 41 height 15
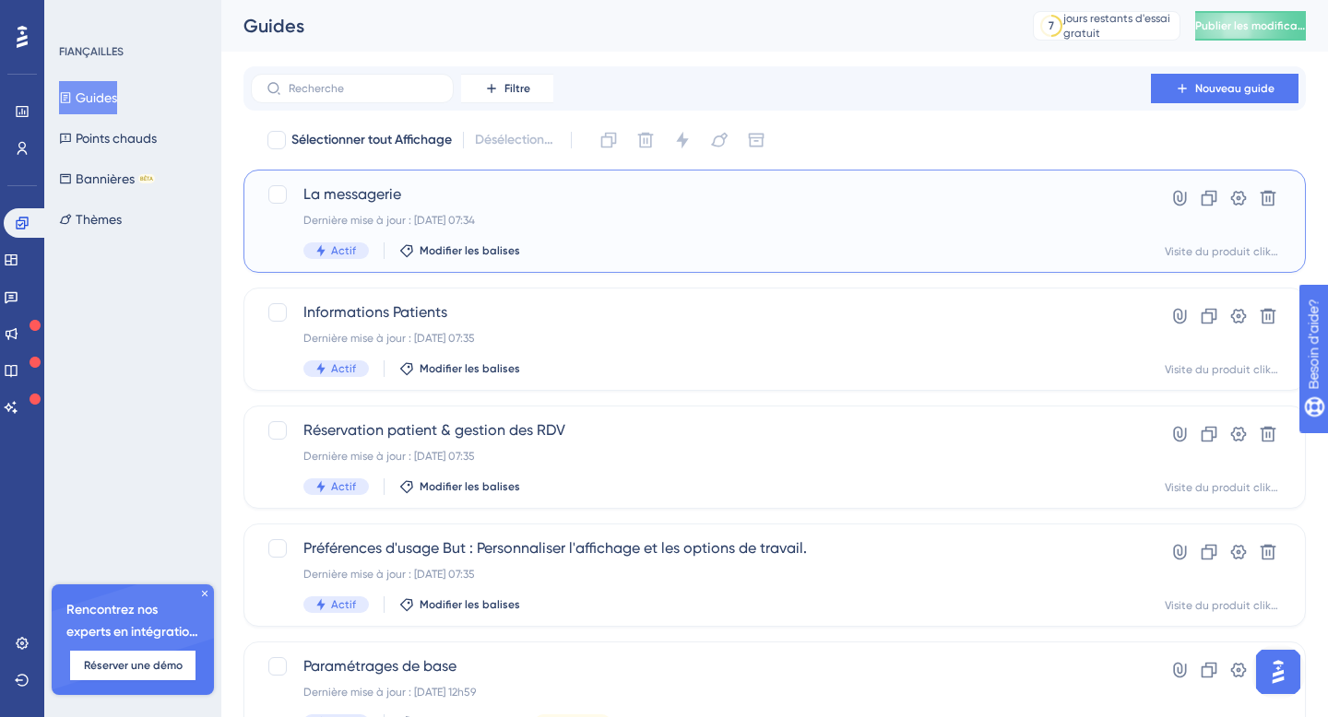
click at [345, 253] on font "Actif" at bounding box center [343, 250] width 25 height 13
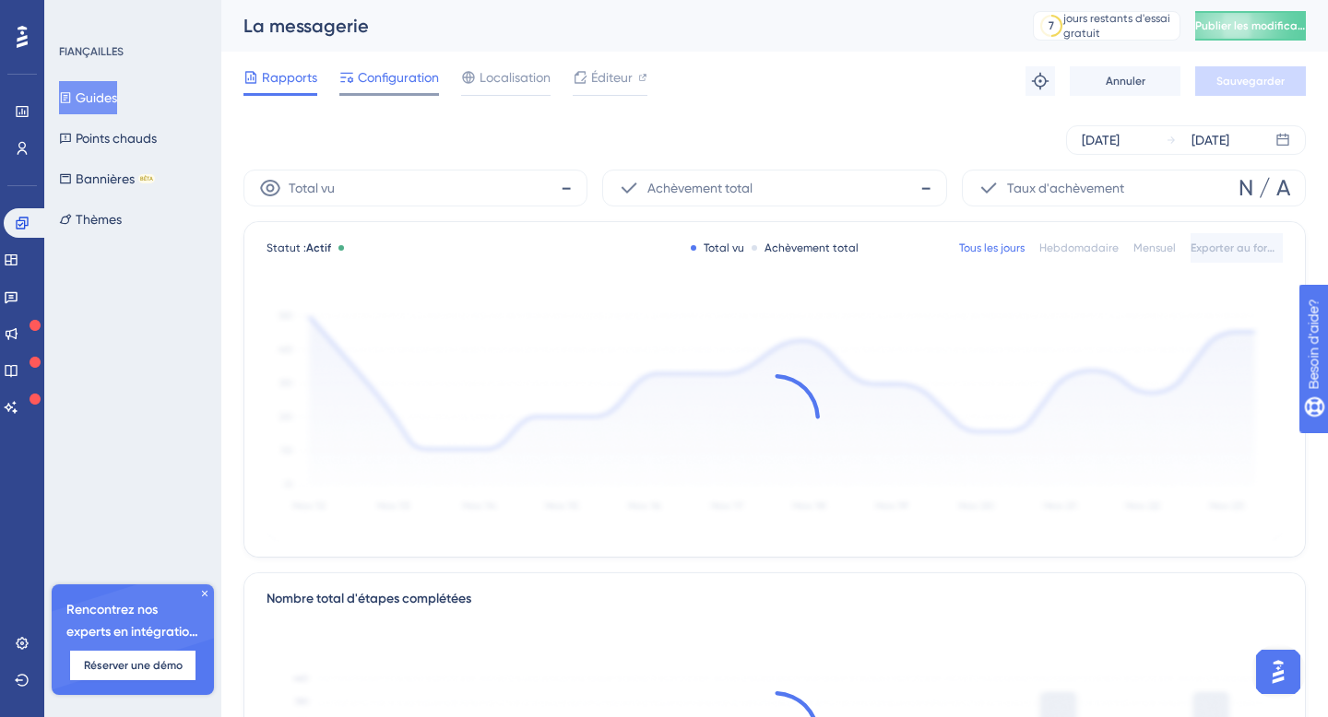
click at [409, 77] on font "Configuration" at bounding box center [398, 77] width 81 height 15
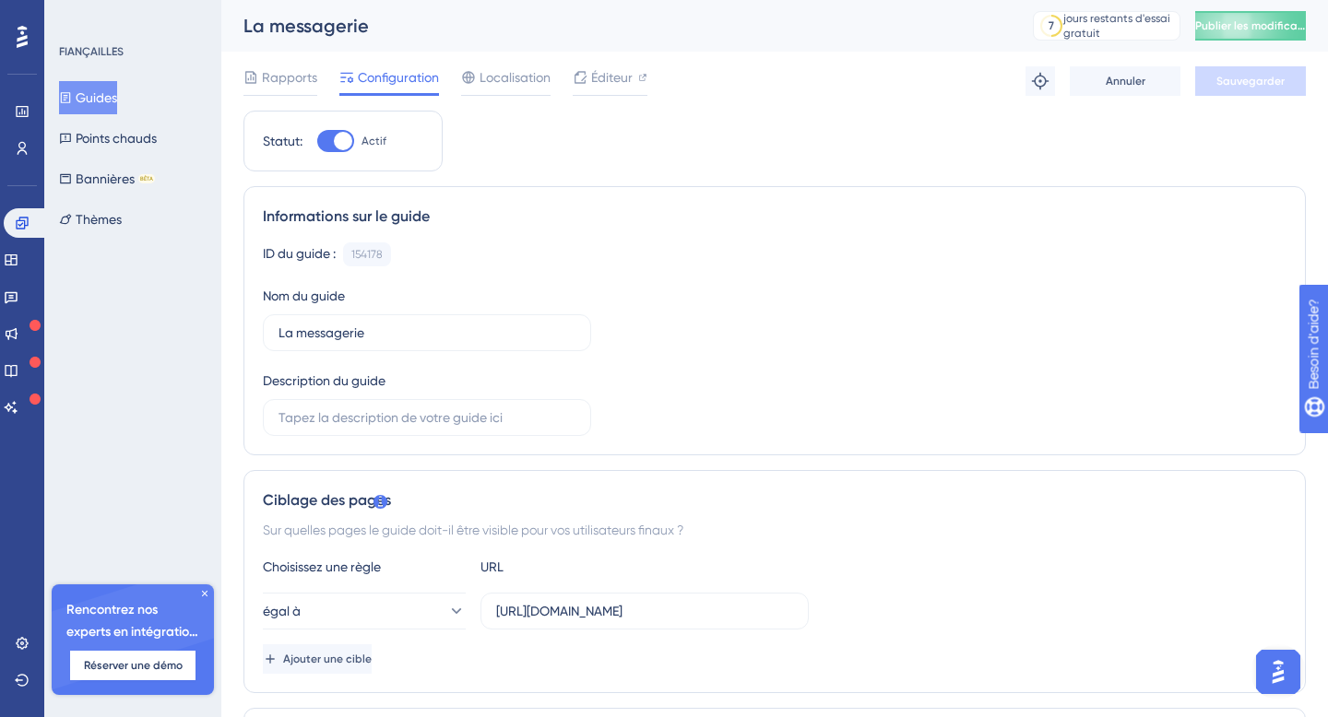
click at [341, 141] on div at bounding box center [343, 141] width 18 height 18
click at [317, 141] on input "Actif" at bounding box center [316, 141] width 1 height 1
checkbox input "false"
click at [1282, 80] on font "Sauvegarder" at bounding box center [1250, 81] width 68 height 13
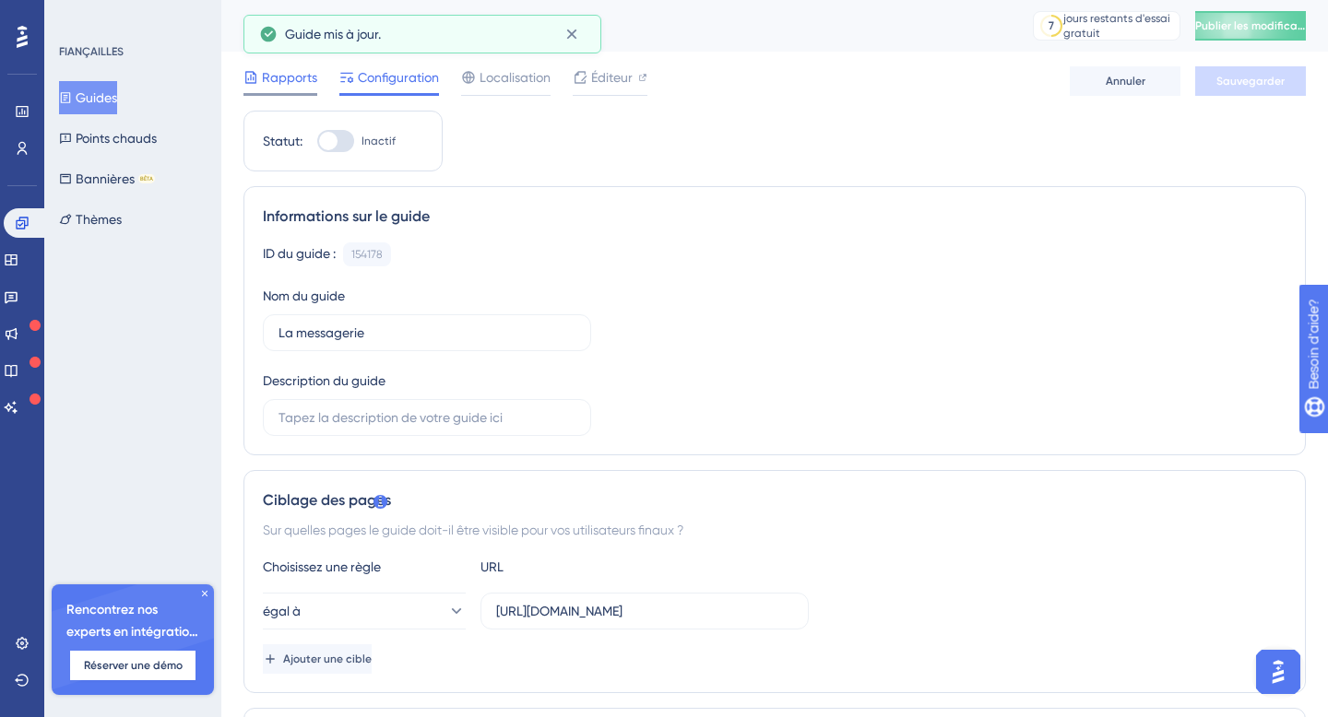
click at [295, 91] on div "Rapports" at bounding box center [280, 81] width 74 height 30
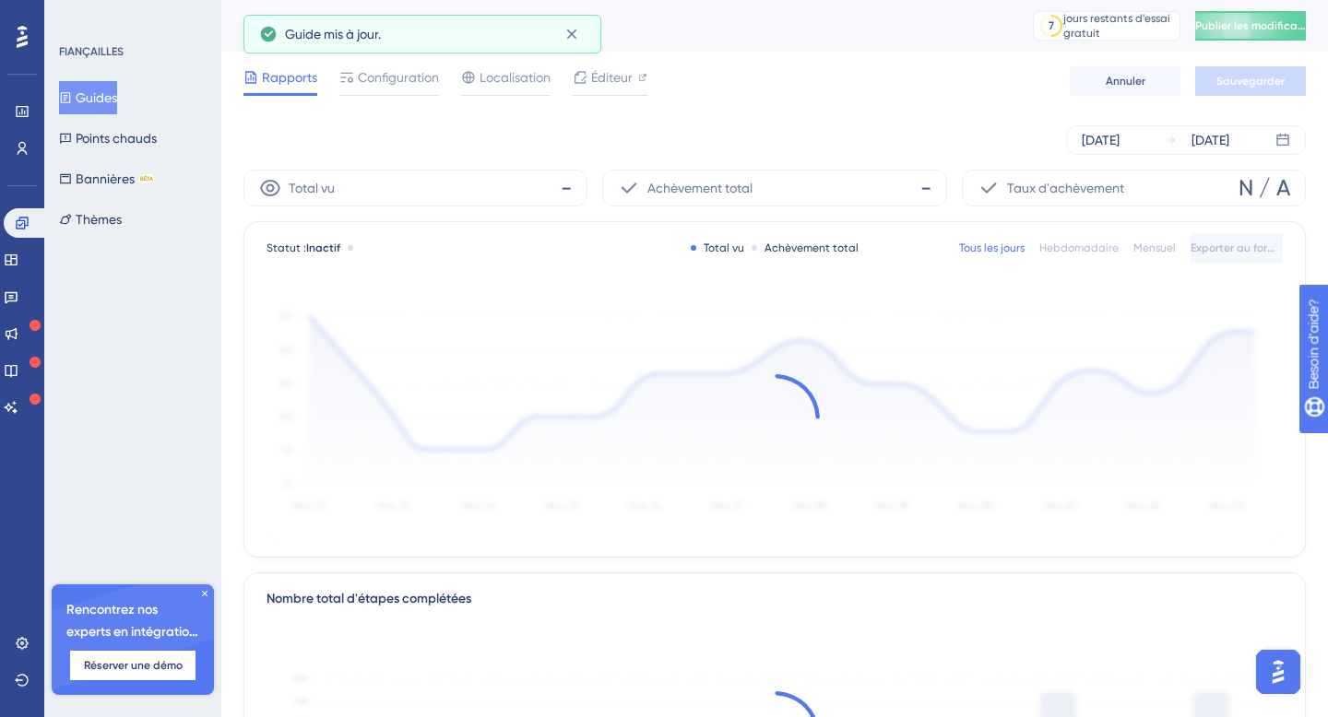
click at [114, 97] on font "Guides" at bounding box center [96, 97] width 41 height 15
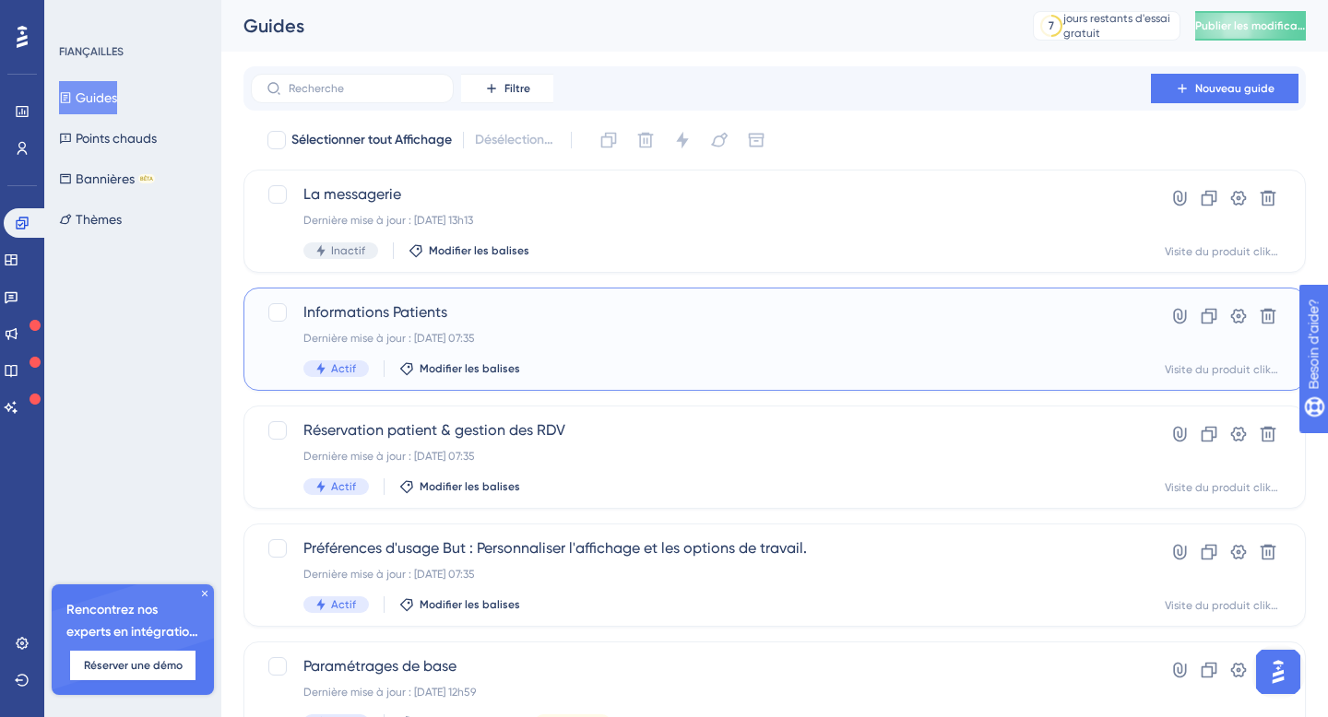
click at [334, 356] on div "Informations Patients Dernière mise à jour : [DATE] 07:35 Actif Modifier les ba…" at bounding box center [700, 339] width 795 height 76
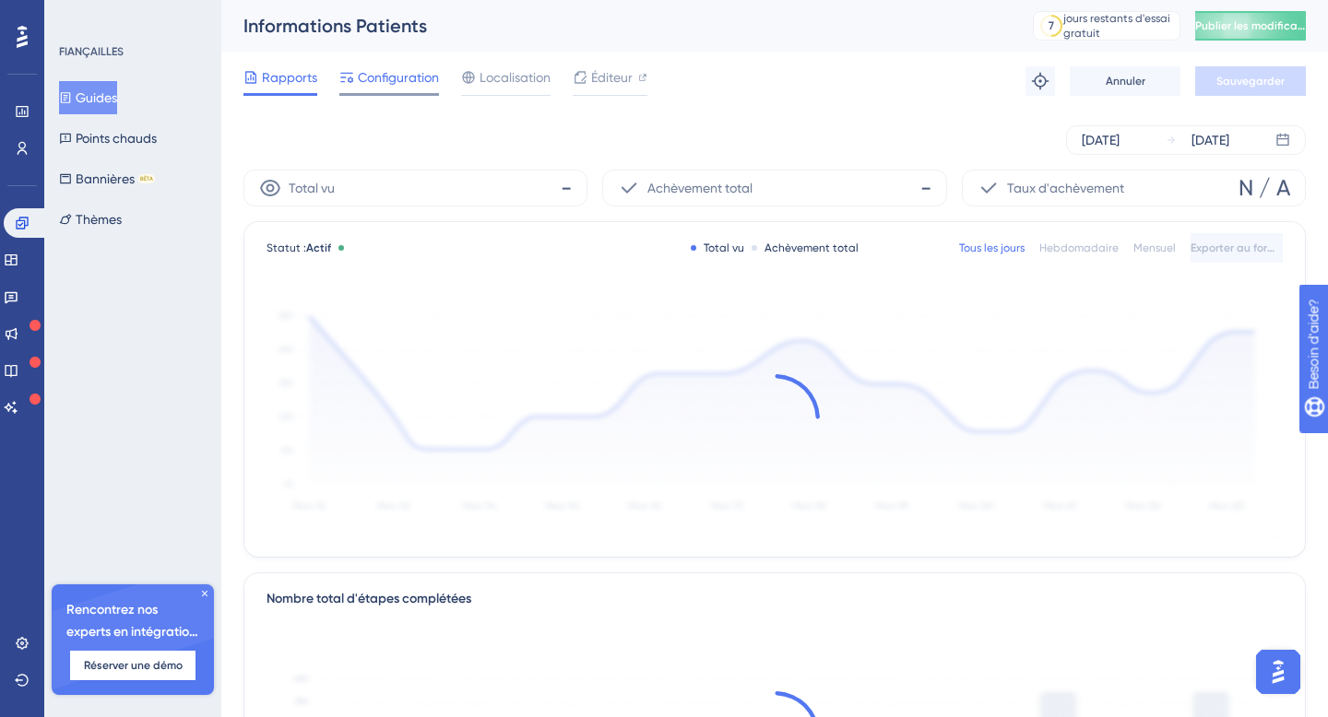
click at [400, 86] on span "Configuration" at bounding box center [398, 77] width 81 height 22
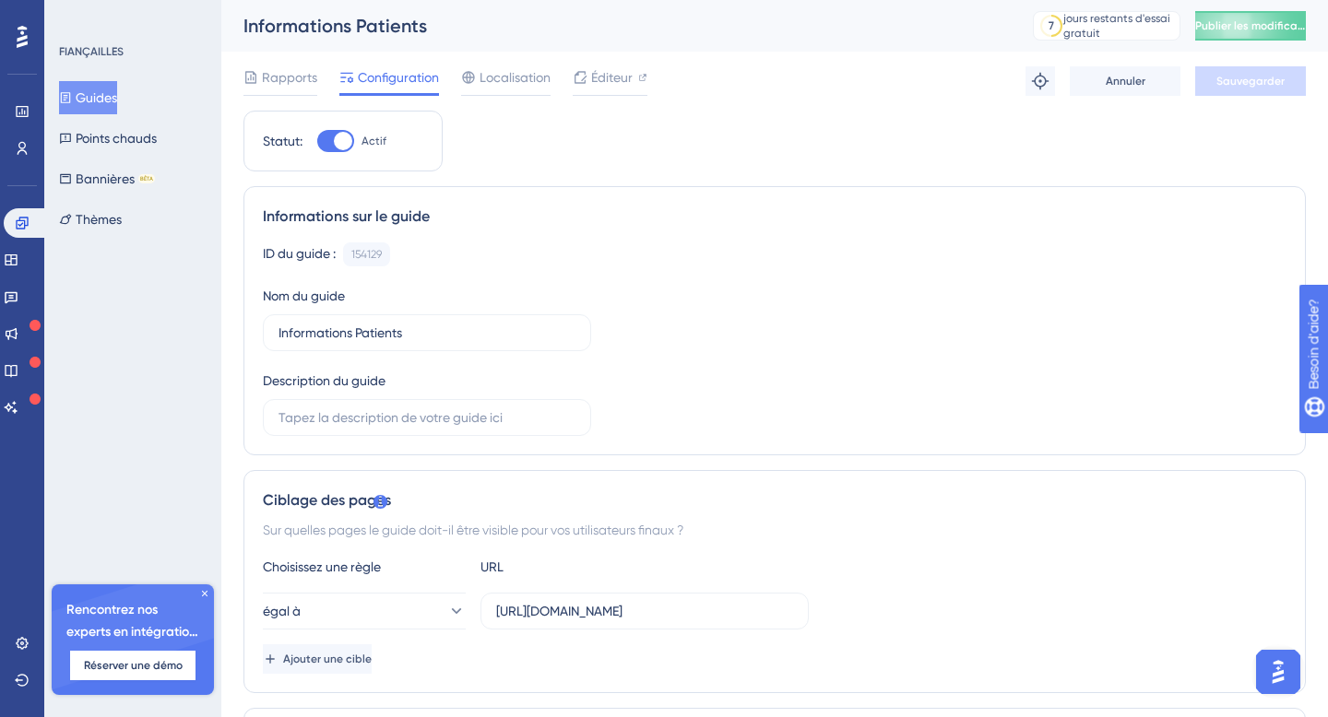
click at [351, 130] on div at bounding box center [335, 141] width 37 height 22
click at [317, 141] on input "Actif" at bounding box center [316, 141] width 1 height 1
checkbox input "false"
click at [1232, 81] on font "Sauvegarder" at bounding box center [1250, 81] width 68 height 13
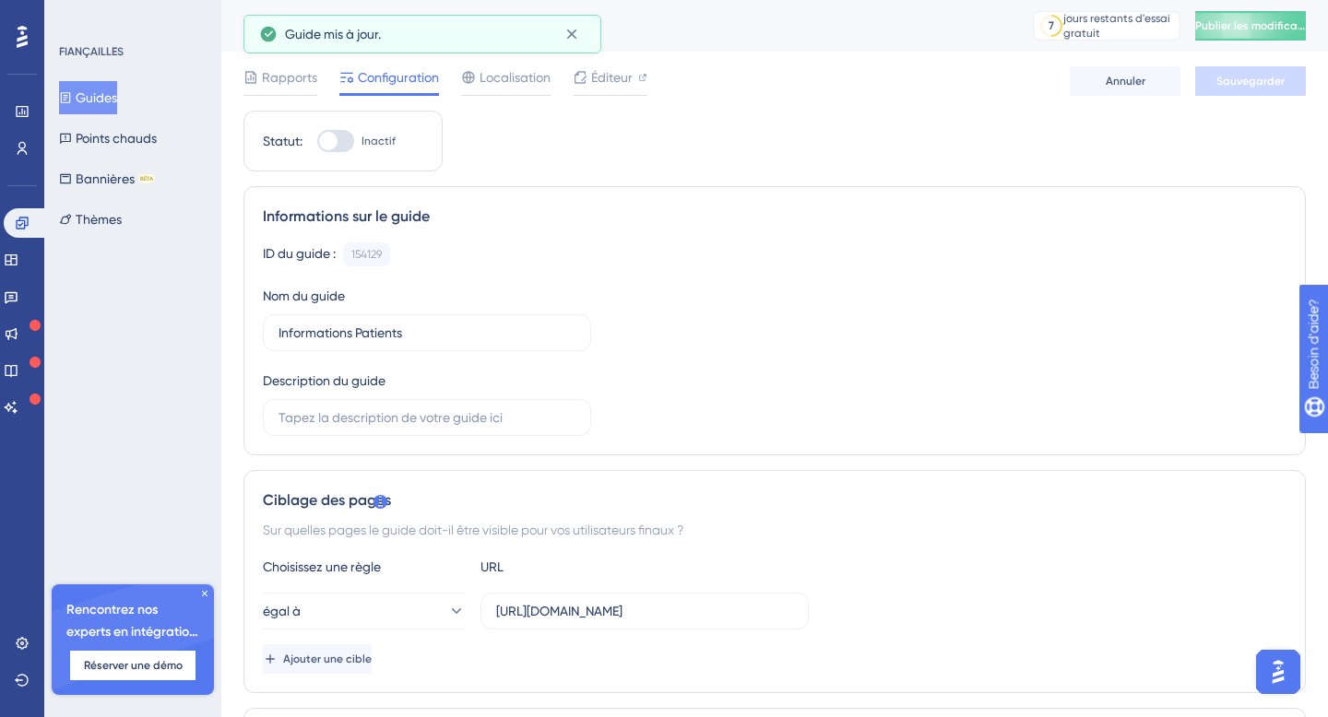
click at [114, 100] on font "Guides" at bounding box center [96, 97] width 41 height 15
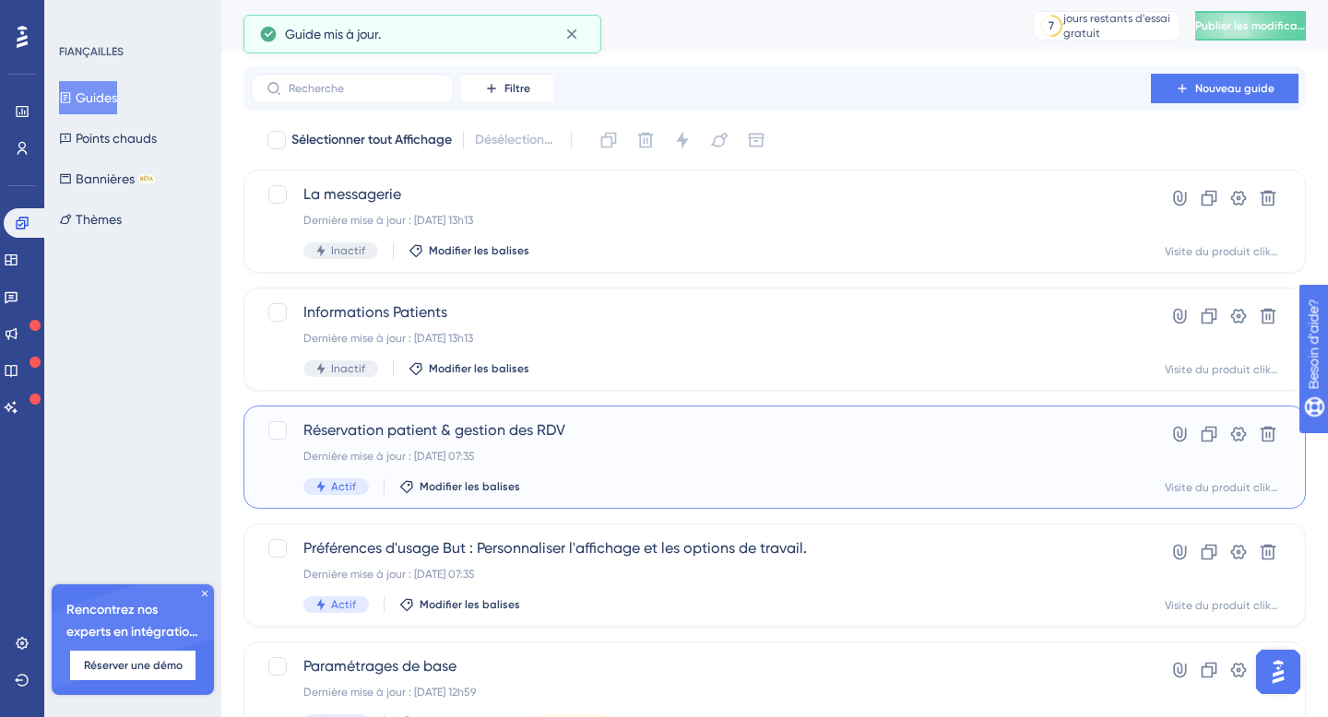
click at [340, 465] on div "Réservation patient & gestion des RDV Dernière mise à jour : [DATE] 07:35 Actif…" at bounding box center [700, 458] width 795 height 76
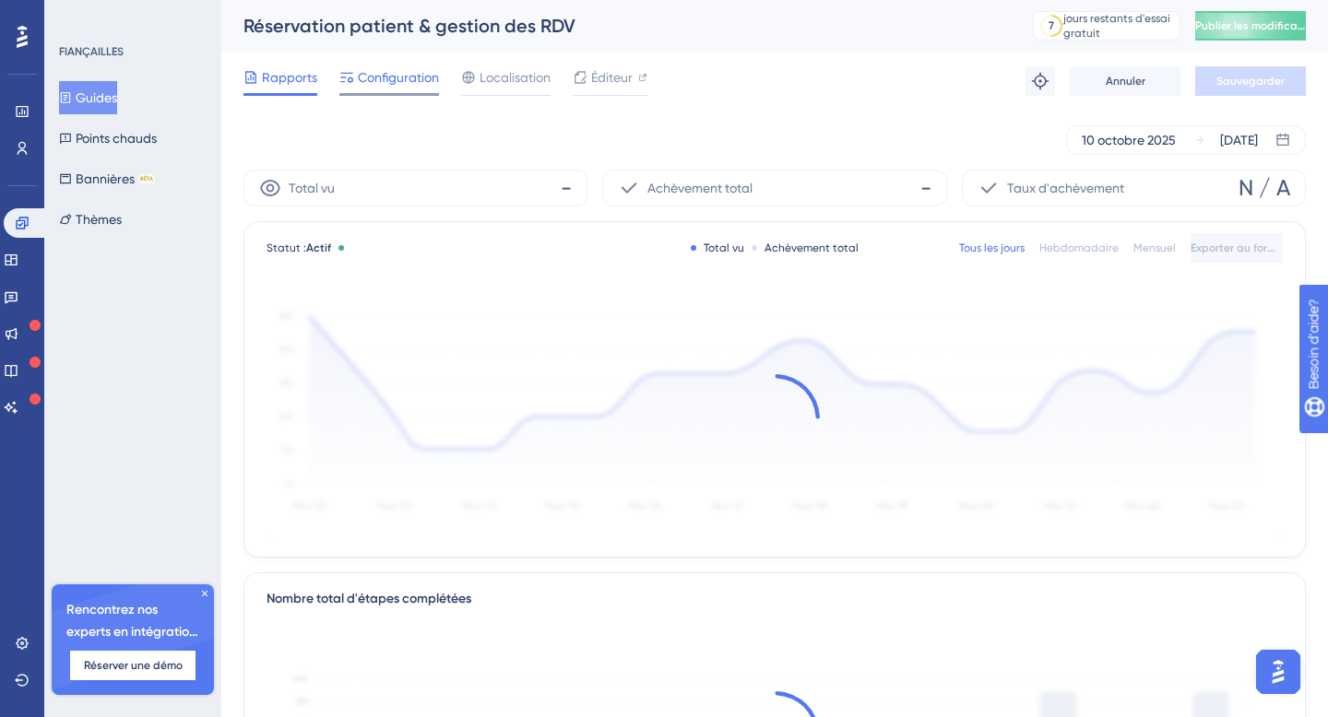
click at [396, 75] on font "Configuration" at bounding box center [398, 77] width 81 height 15
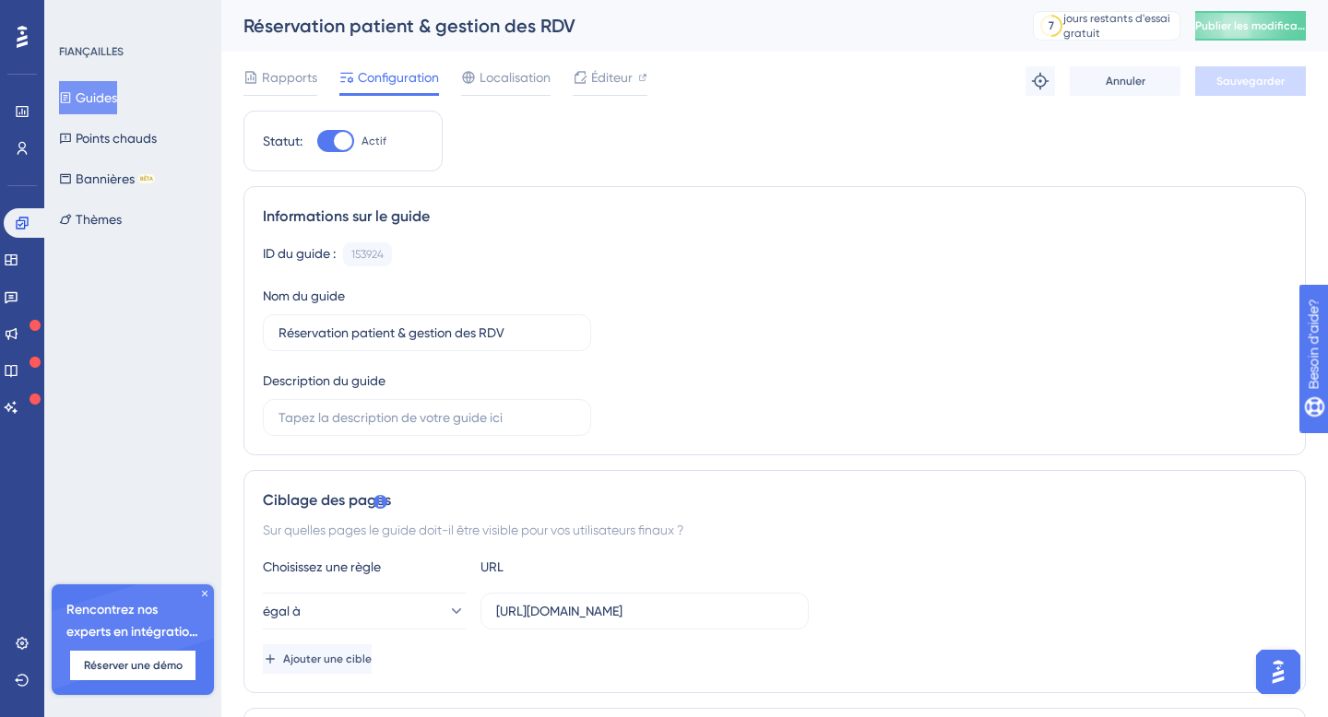
click at [341, 150] on div at bounding box center [335, 141] width 37 height 22
click at [317, 142] on input "Actif" at bounding box center [316, 141] width 1 height 1
checkbox input "false"
click at [1256, 80] on font "Sauvegarder" at bounding box center [1250, 81] width 68 height 13
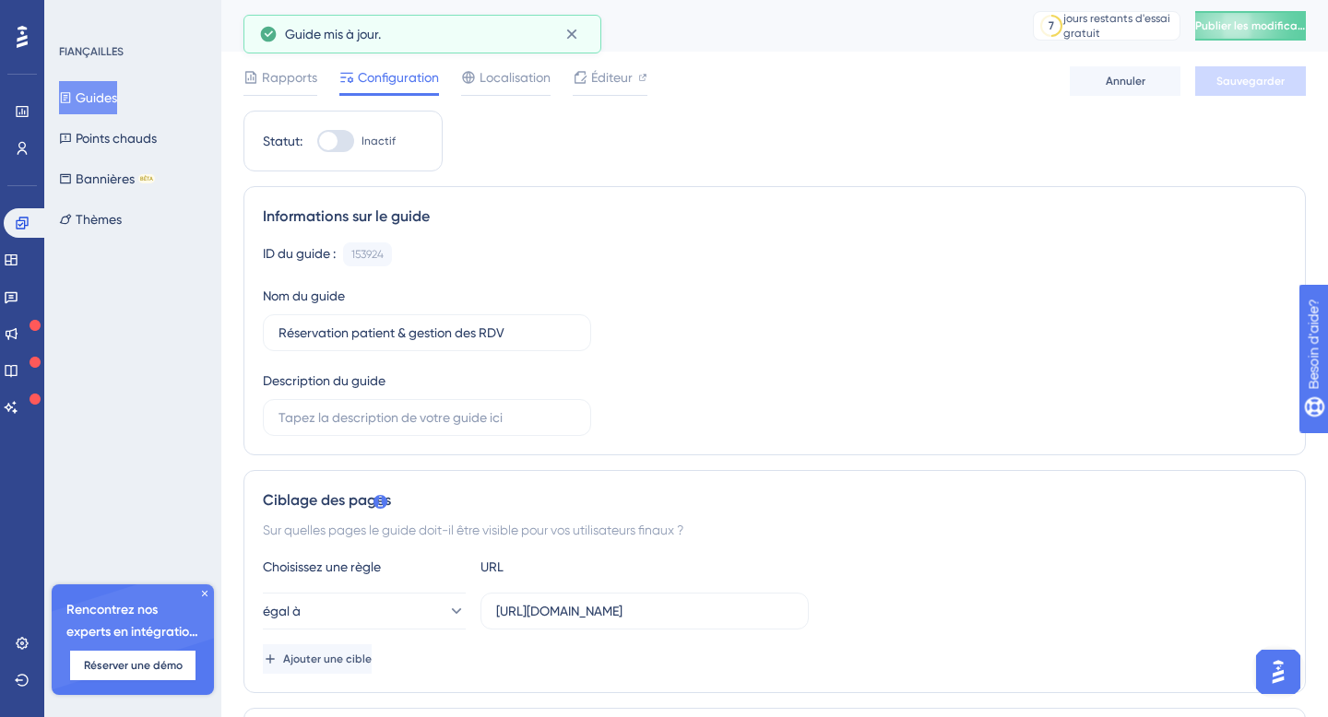
click at [106, 98] on font "Guides" at bounding box center [96, 97] width 41 height 15
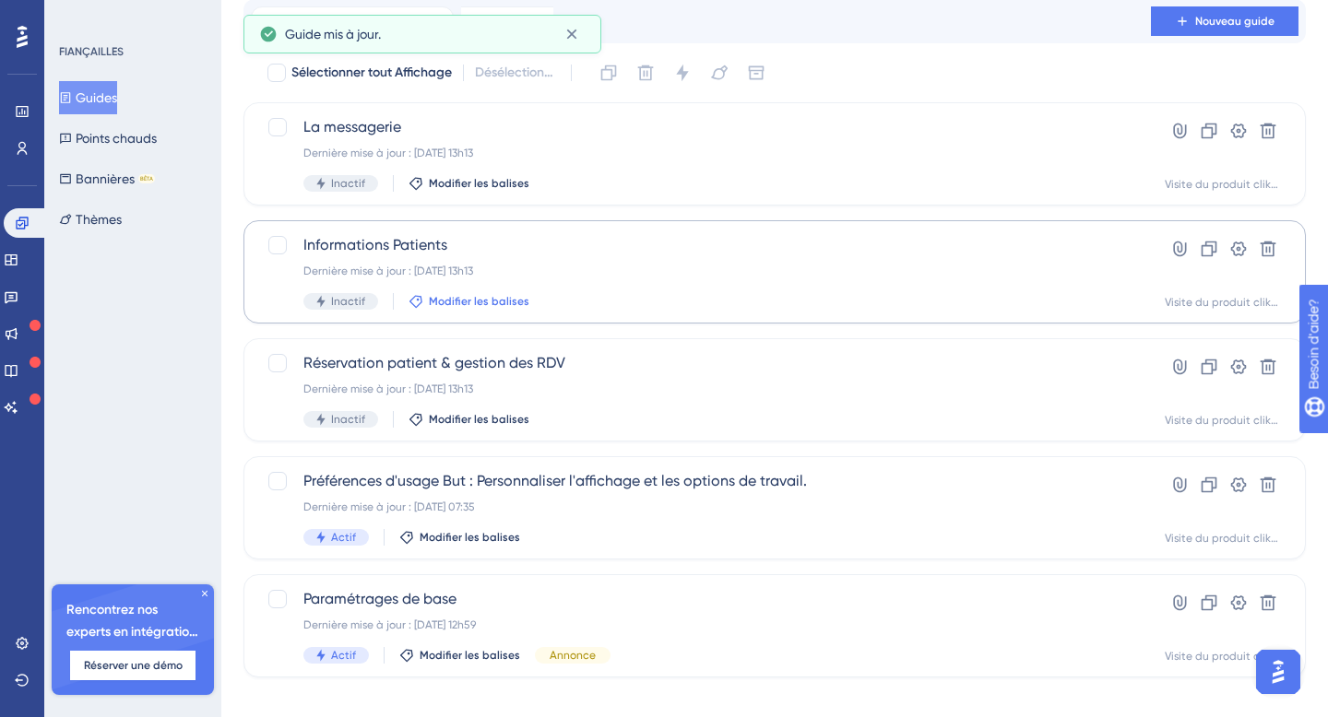
scroll to position [87, 0]
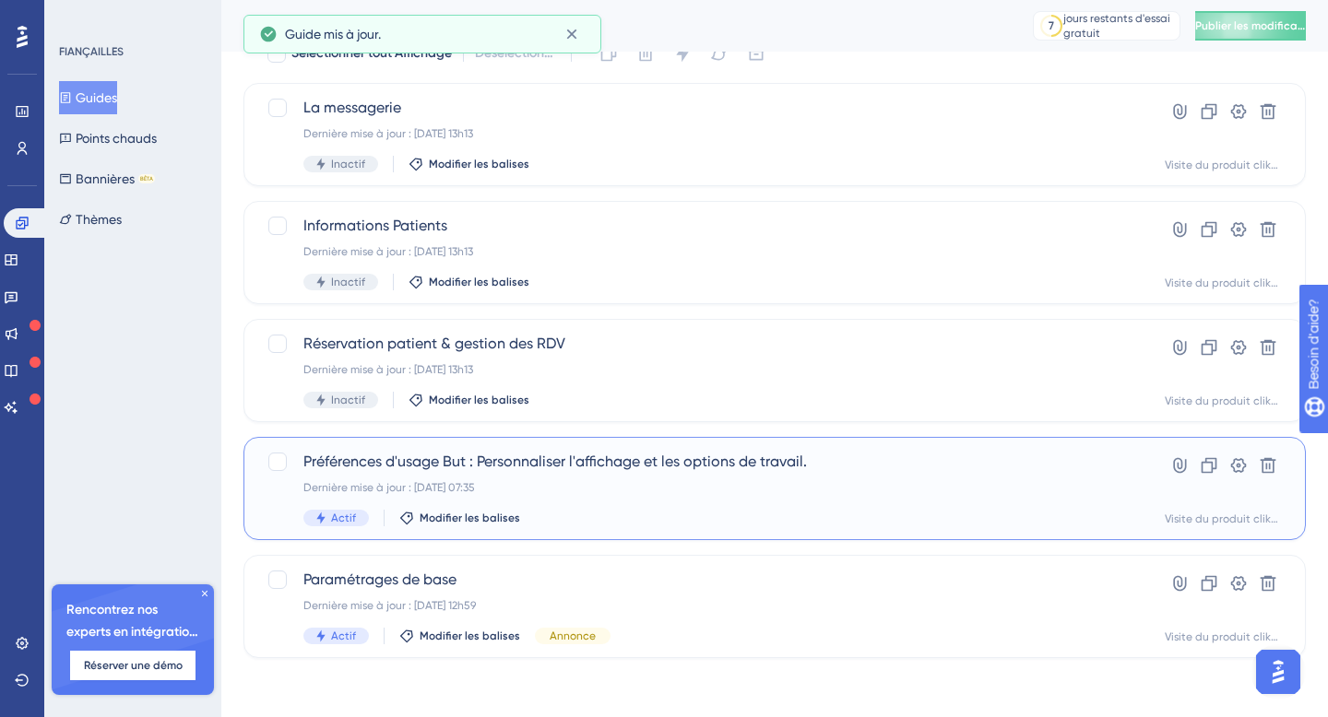
click at [364, 472] on span "Préférences d'usage But : Personnaliser l'affichage et les options de travail." at bounding box center [700, 462] width 795 height 22
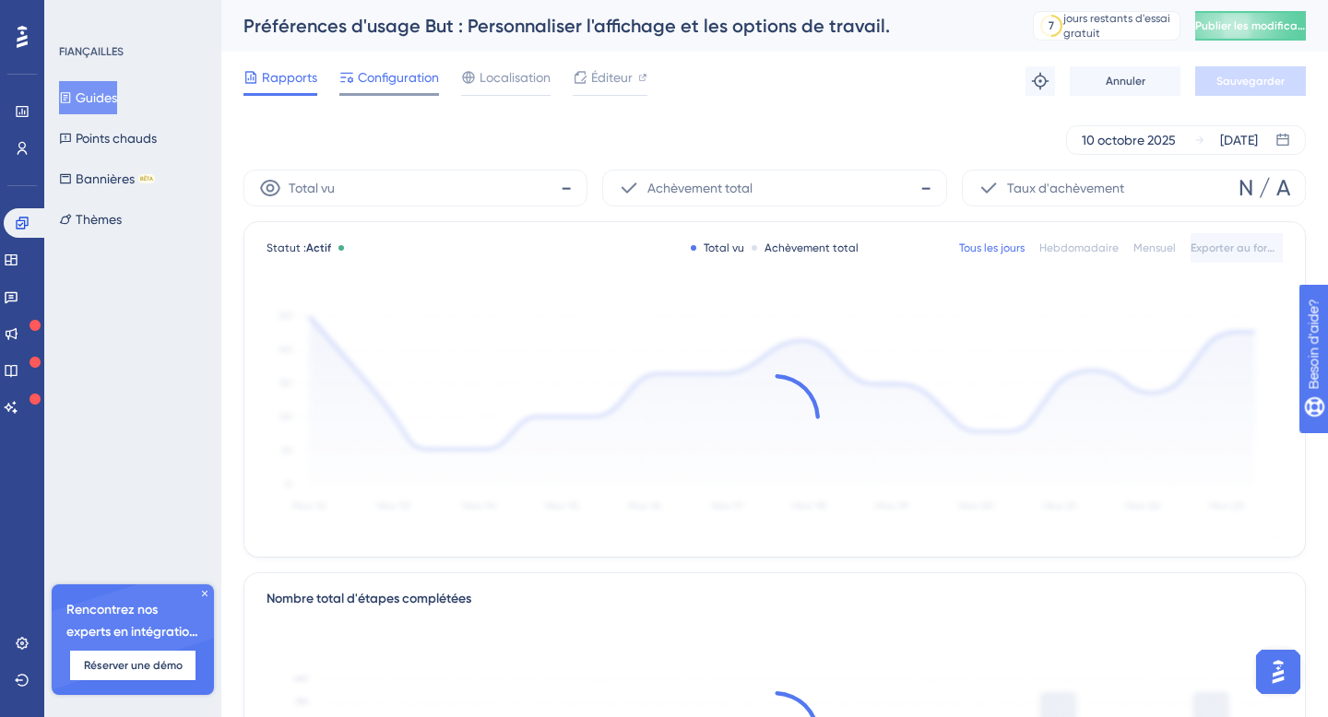
click at [421, 83] on font "Configuration" at bounding box center [398, 77] width 81 height 15
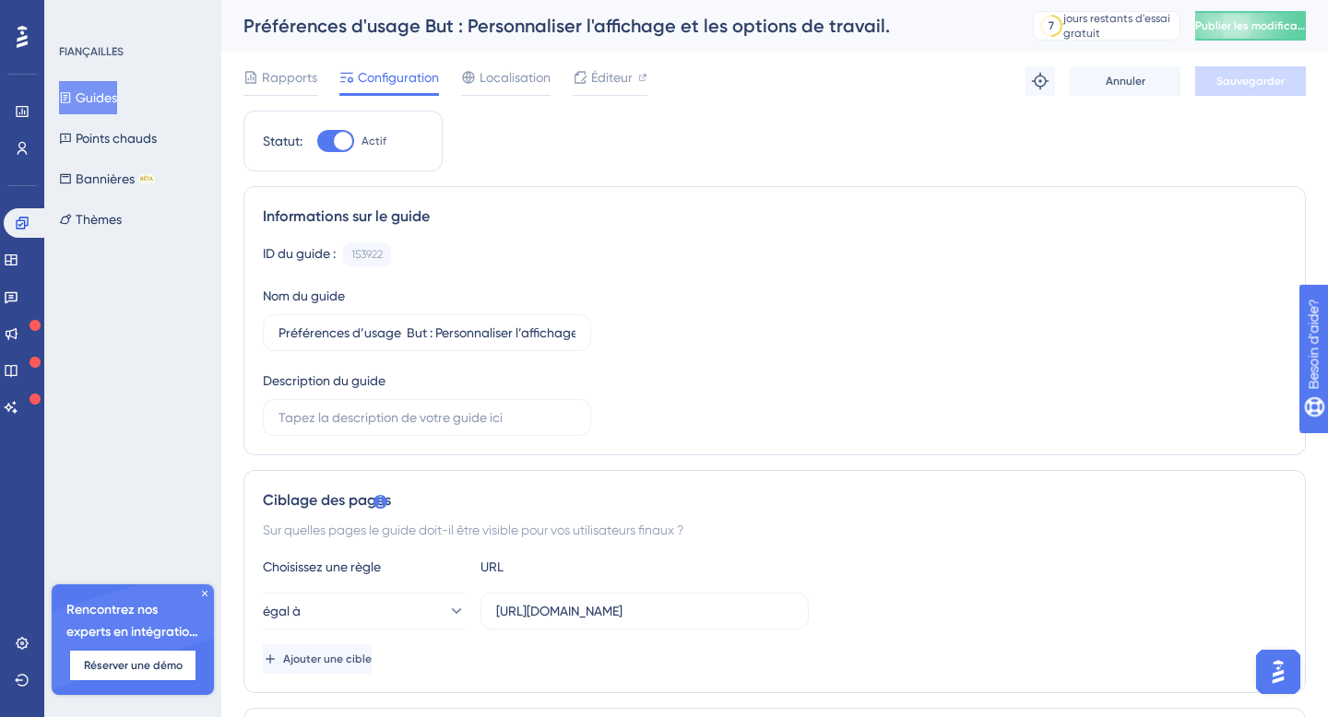
click at [350, 140] on div at bounding box center [343, 141] width 18 height 18
click at [317, 141] on input "Actif" at bounding box center [316, 141] width 1 height 1
checkbox input "false"
click at [1244, 83] on font "Sauvegarder" at bounding box center [1250, 81] width 68 height 13
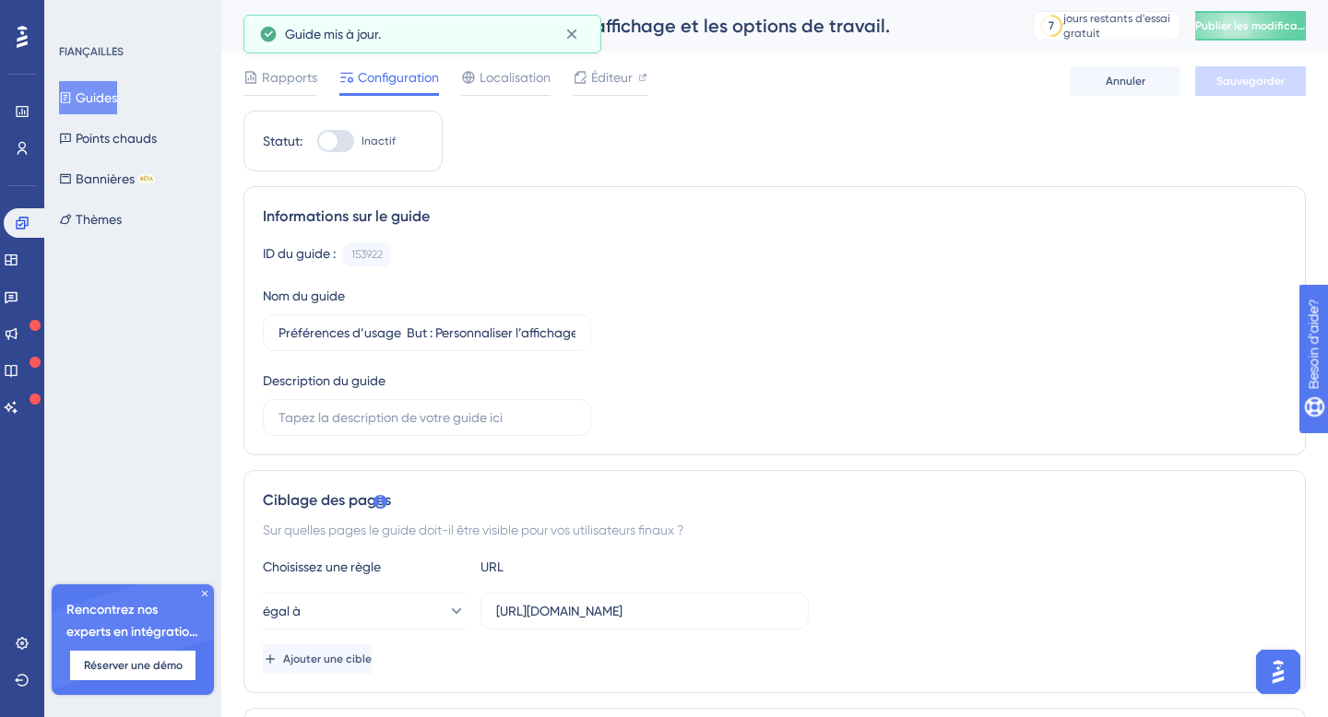
click at [100, 97] on font "Guides" at bounding box center [96, 97] width 41 height 15
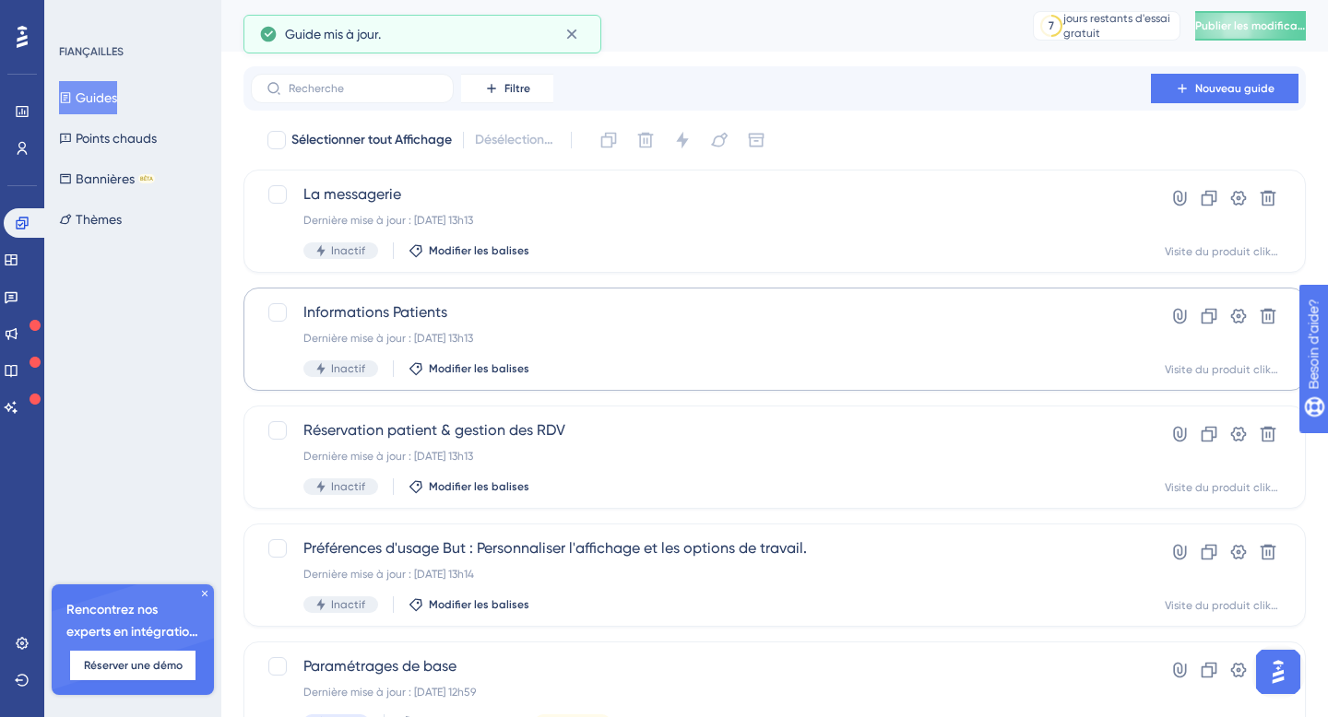
scroll to position [87, 0]
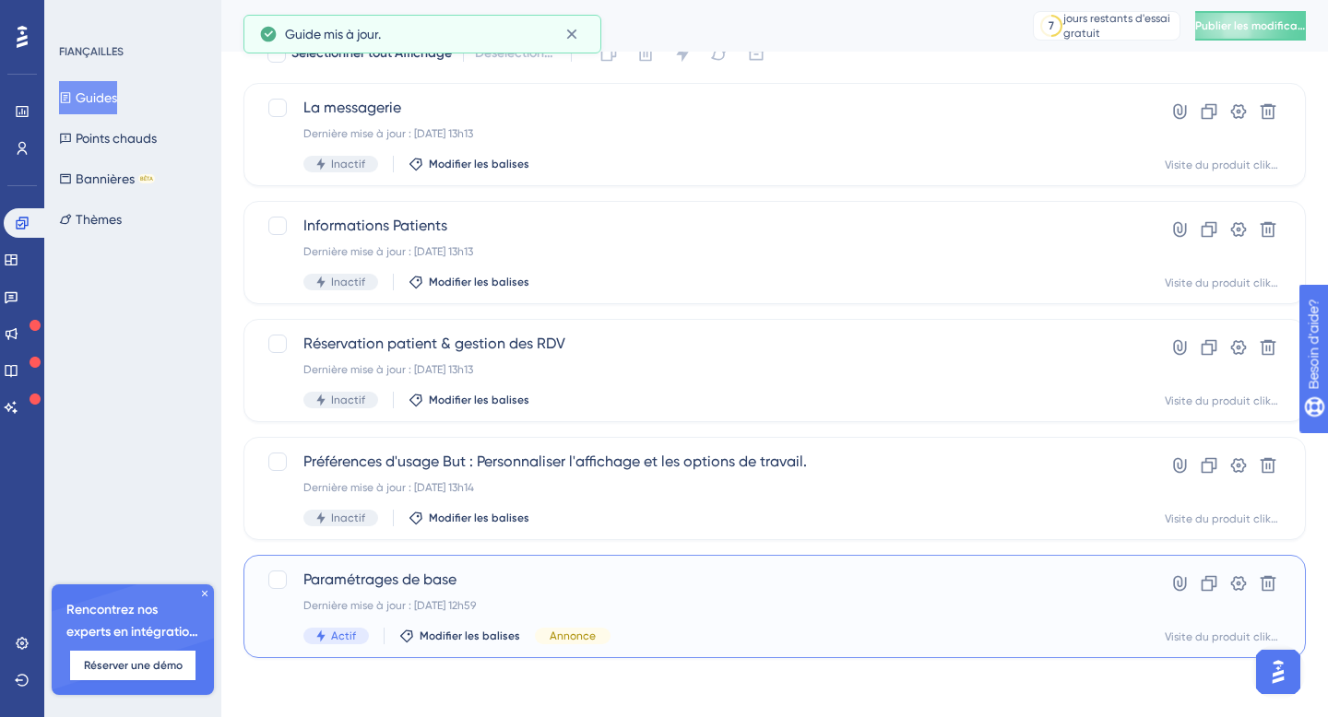
click at [347, 585] on font "Paramétrages de base" at bounding box center [379, 580] width 153 height 18
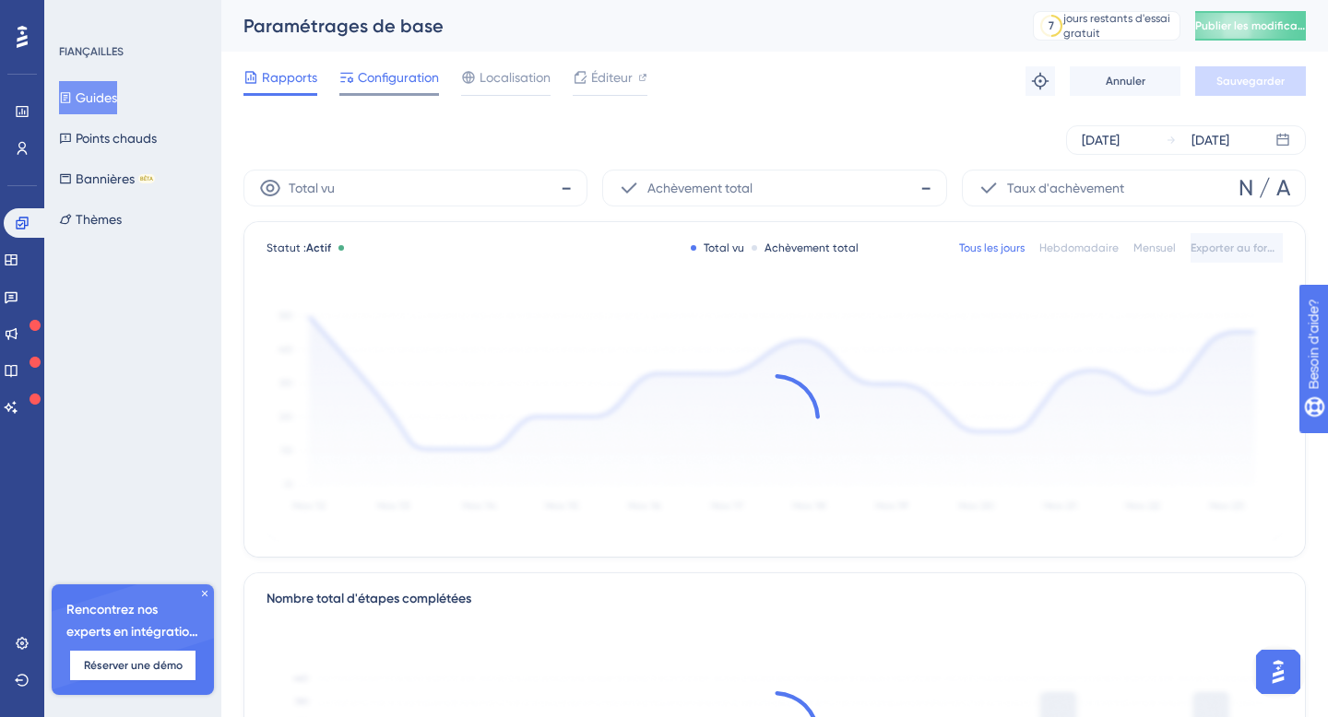
click at [398, 70] on font "Configuration" at bounding box center [398, 77] width 81 height 15
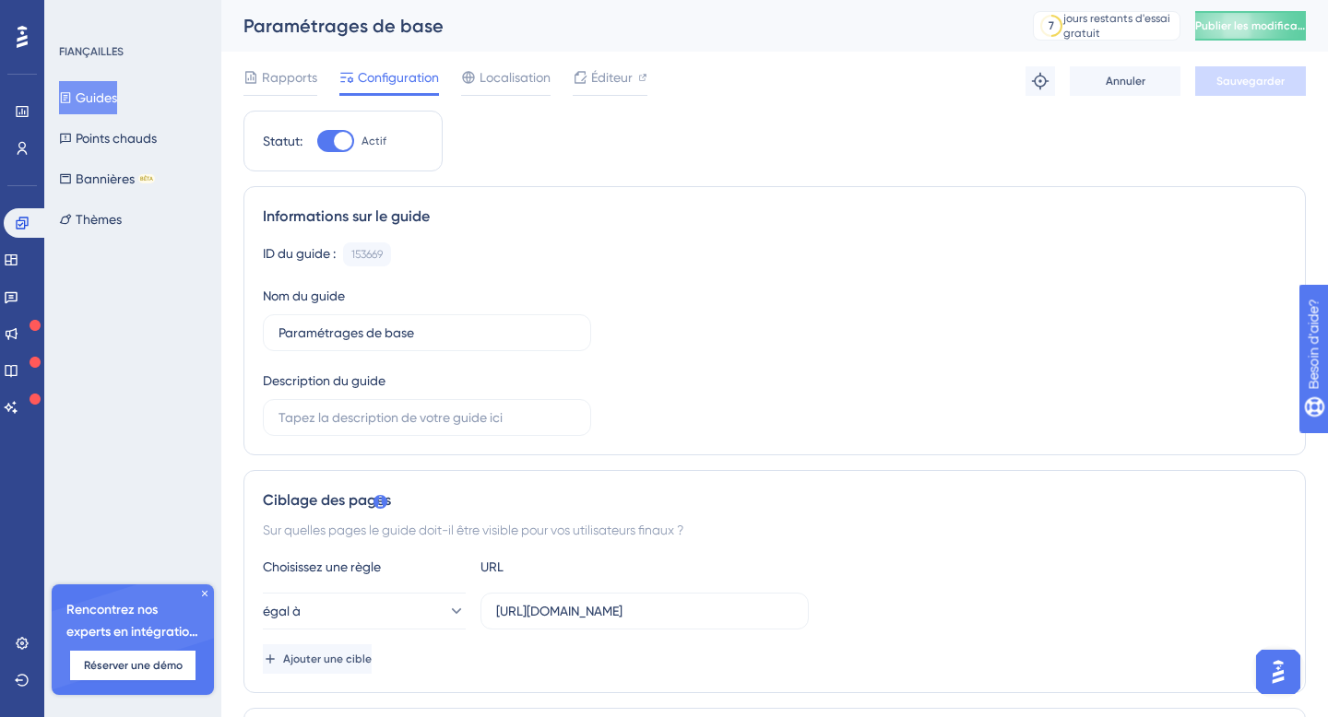
click at [336, 140] on div at bounding box center [343, 141] width 18 height 18
click at [317, 141] on input "Actif" at bounding box center [316, 141] width 1 height 1
checkbox input "false"
click at [1261, 78] on font "Sauvegarder" at bounding box center [1250, 81] width 68 height 13
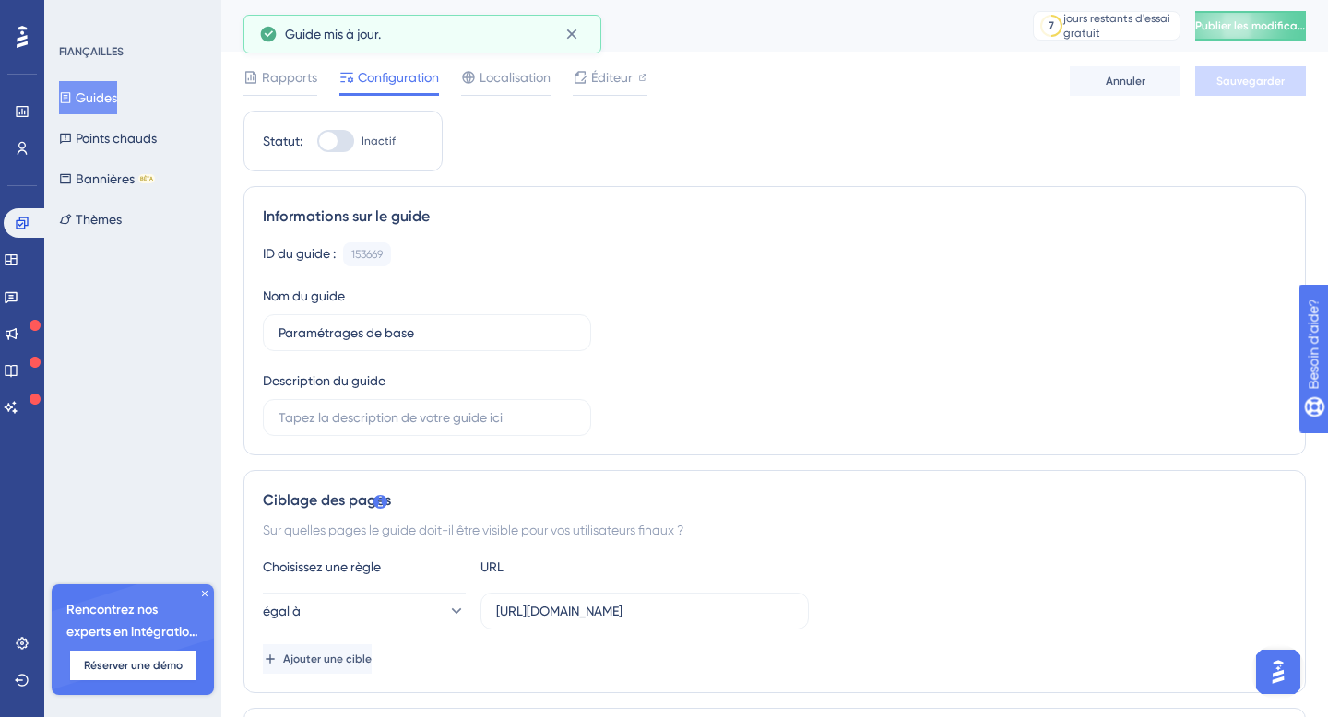
click at [101, 101] on font "Guides" at bounding box center [96, 97] width 41 height 15
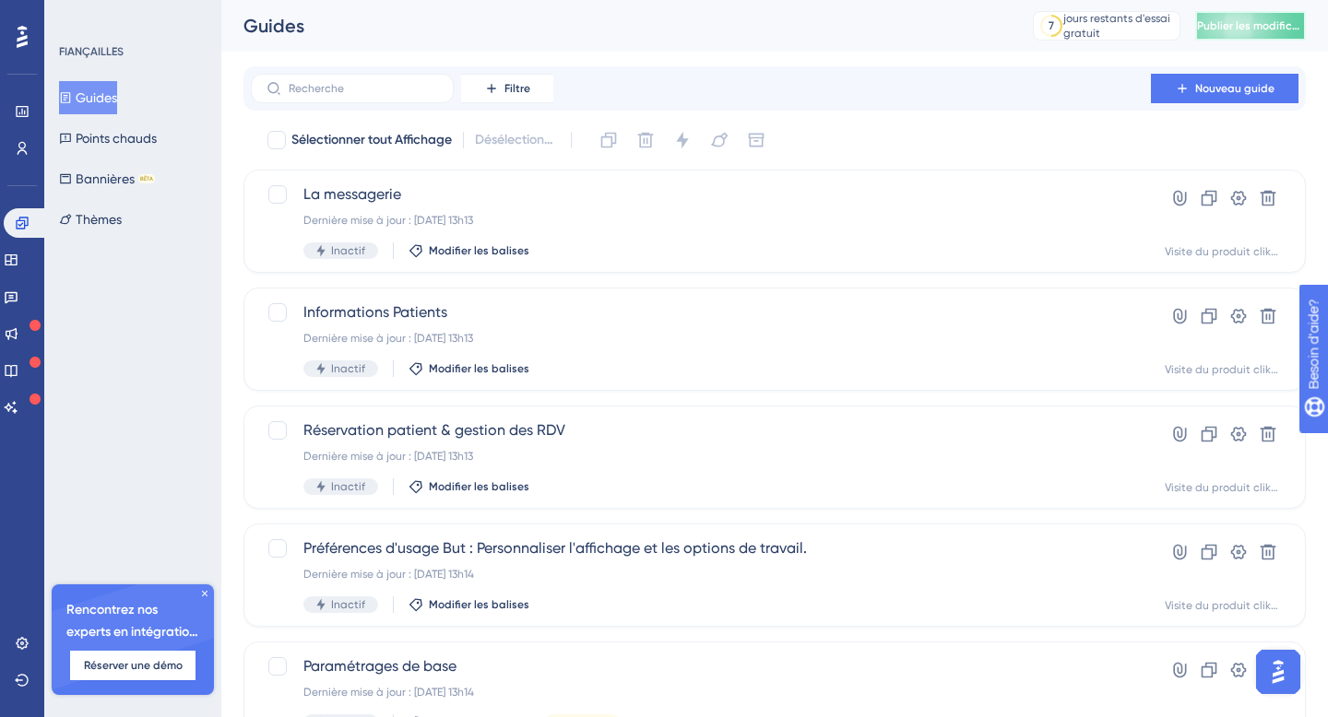
click at [1264, 22] on font "Publier les modifications" at bounding box center [1261, 25] width 128 height 13
click at [23, 643] on icon at bounding box center [22, 643] width 12 height 12
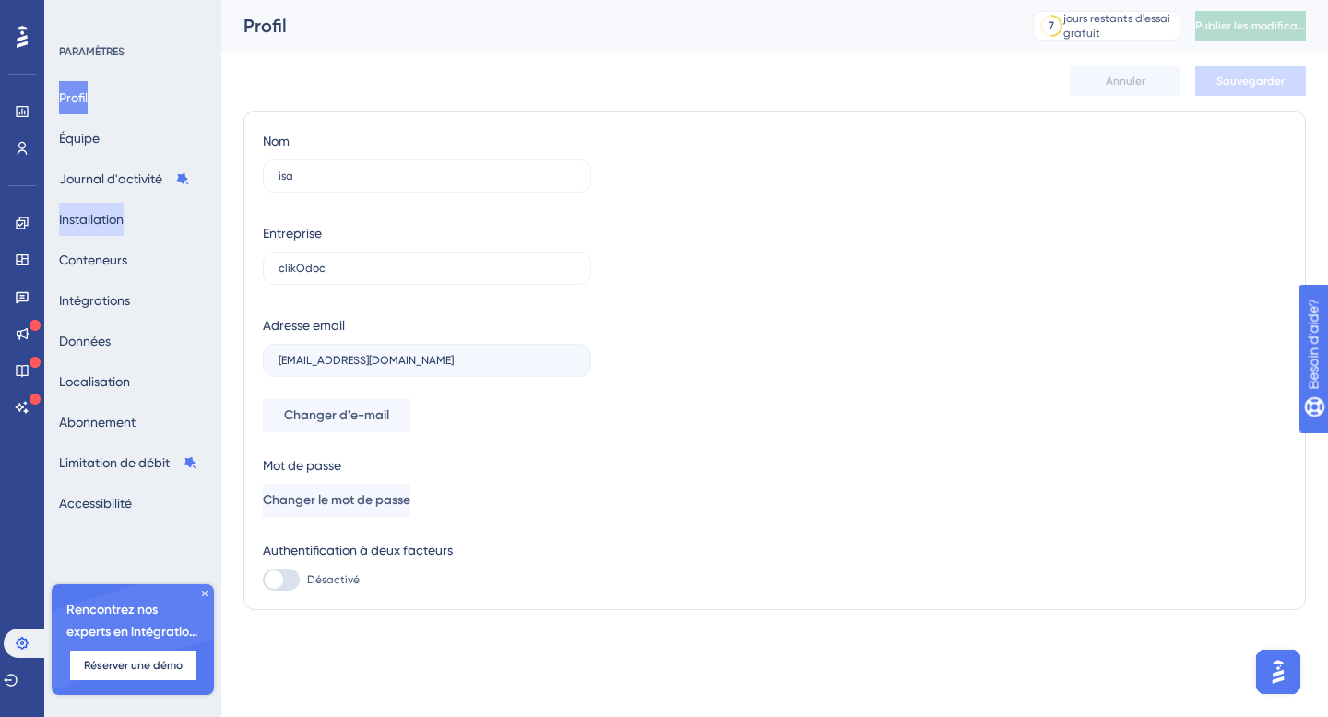
click at [124, 217] on font "Installation" at bounding box center [91, 219] width 65 height 15
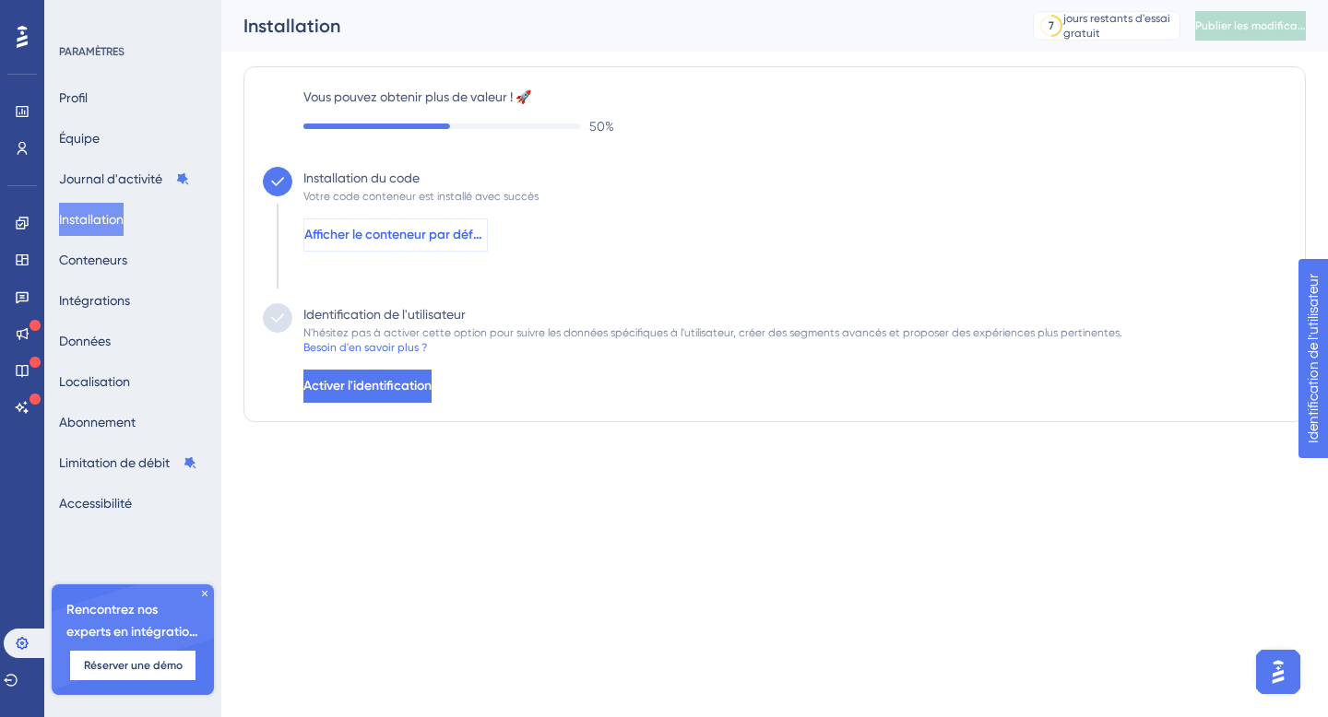
click at [421, 234] on font "Afficher le conteneur par défaut" at bounding box center [398, 235] width 189 height 16
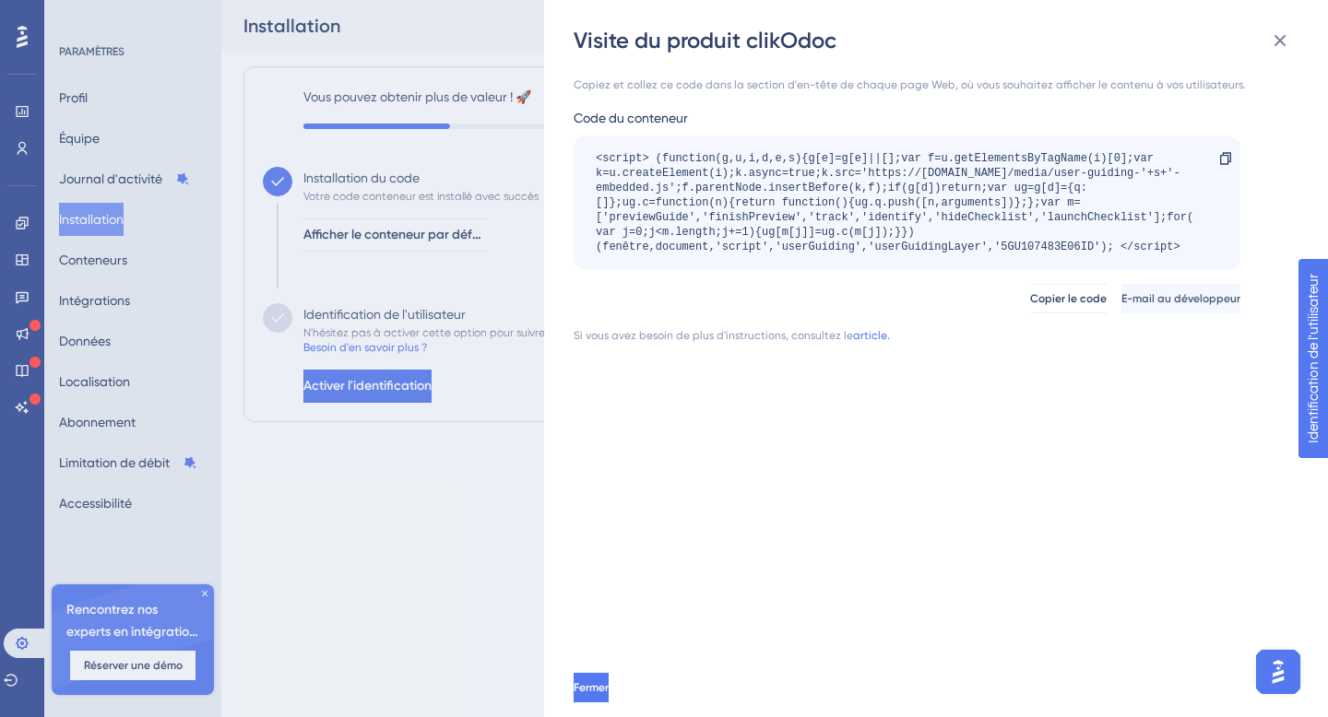
click at [372, 300] on div "Visite du produit clikOdoc Copiez et collez ce code dans la section d'en-tête d…" at bounding box center [664, 358] width 1328 height 717
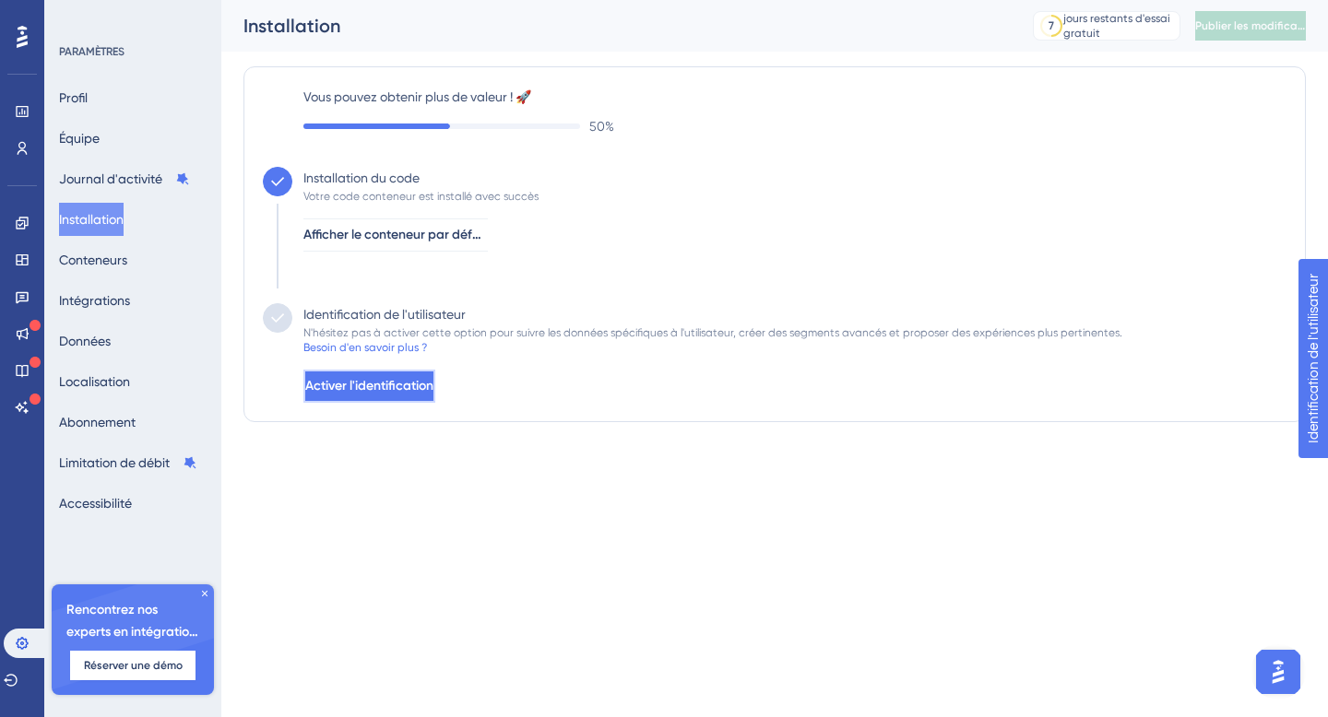
click at [396, 384] on font "Activer l'identification" at bounding box center [369, 386] width 128 height 16
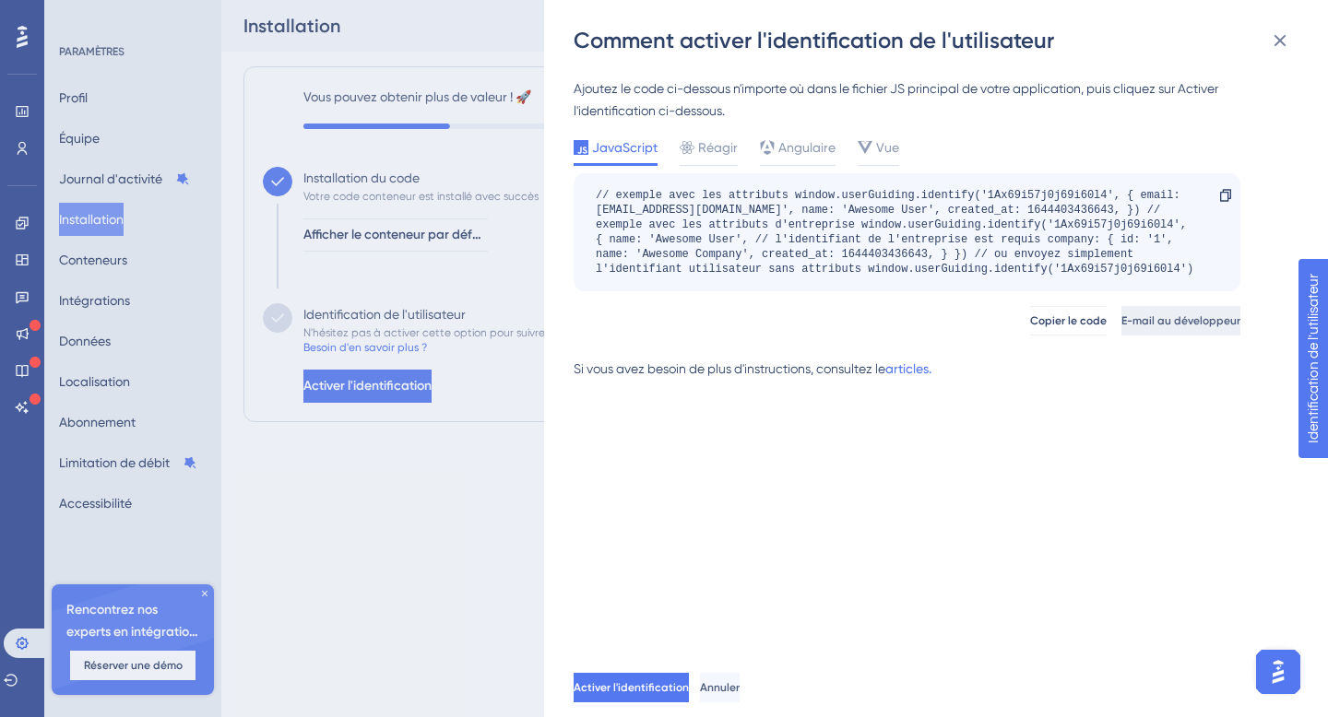
click at [1144, 320] on font "E-mail au développeur" at bounding box center [1180, 320] width 119 height 13
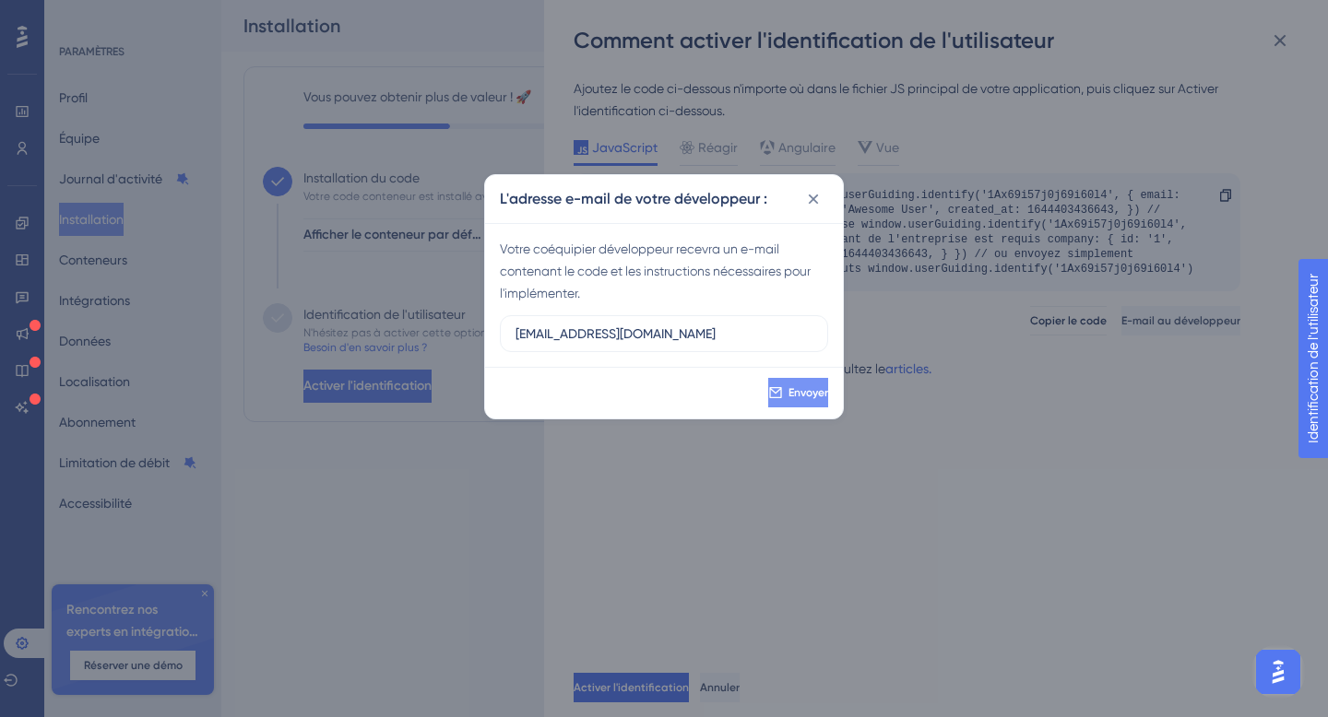
type input "[EMAIL_ADDRESS][DOMAIN_NAME]"
click at [788, 389] on font "Envoyer" at bounding box center [808, 392] width 40 height 13
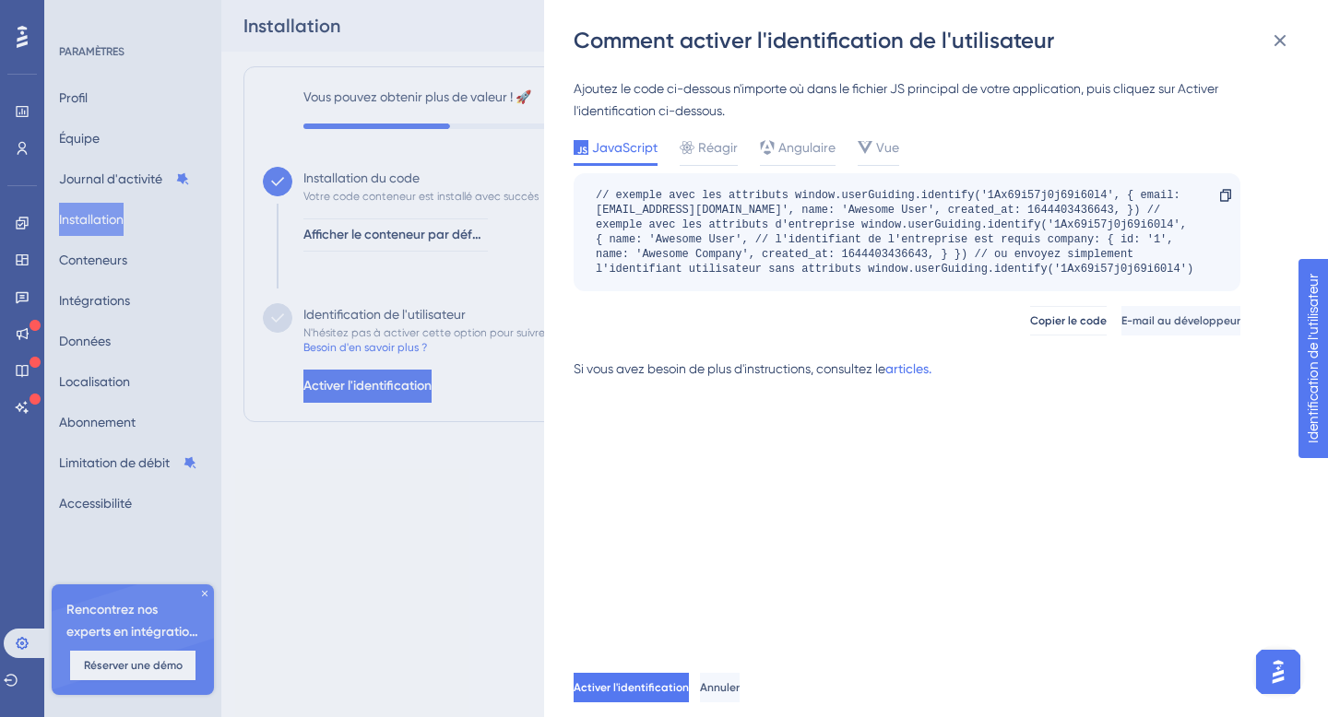
click at [420, 233] on div "Comment activer l'identification de l'utilisateur Ajoutez le code ci-dessous n'…" at bounding box center [664, 358] width 1328 height 717
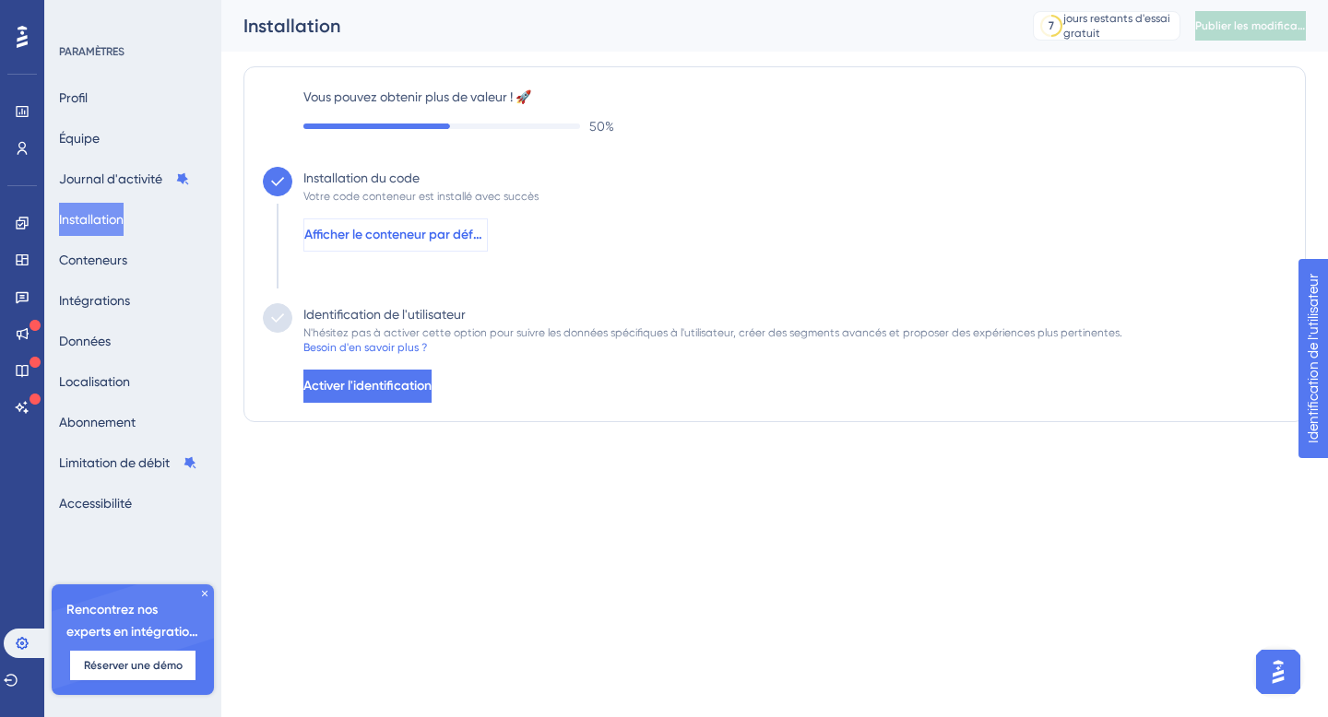
click at [403, 235] on font "Afficher le conteneur par défaut" at bounding box center [398, 235] width 189 height 16
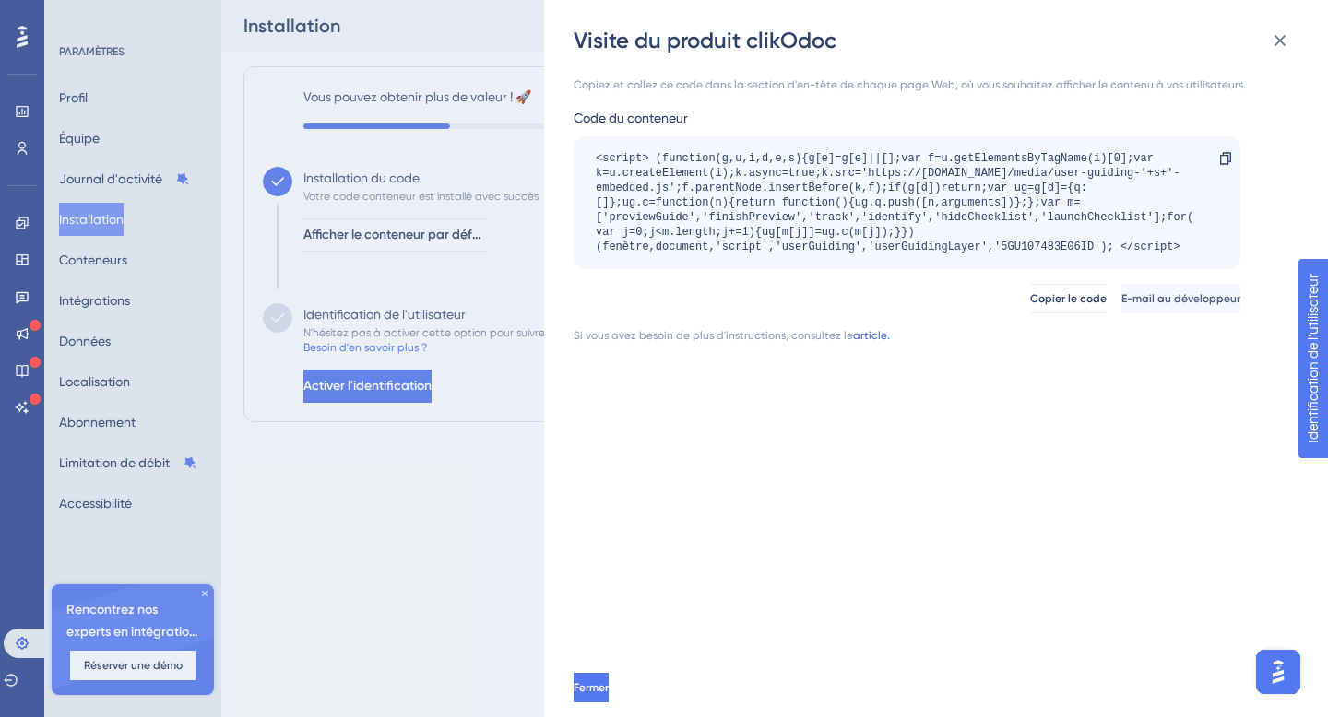
click at [860, 332] on font "article." at bounding box center [871, 335] width 37 height 13
drag, startPoint x: 790, startPoint y: 85, endPoint x: 942, endPoint y: 85, distance: 152.1
click at [942, 85] on font "Copiez et collez ce code dans la section d'en-tête de chaque page Web, où vous …" at bounding box center [909, 84] width 672 height 13
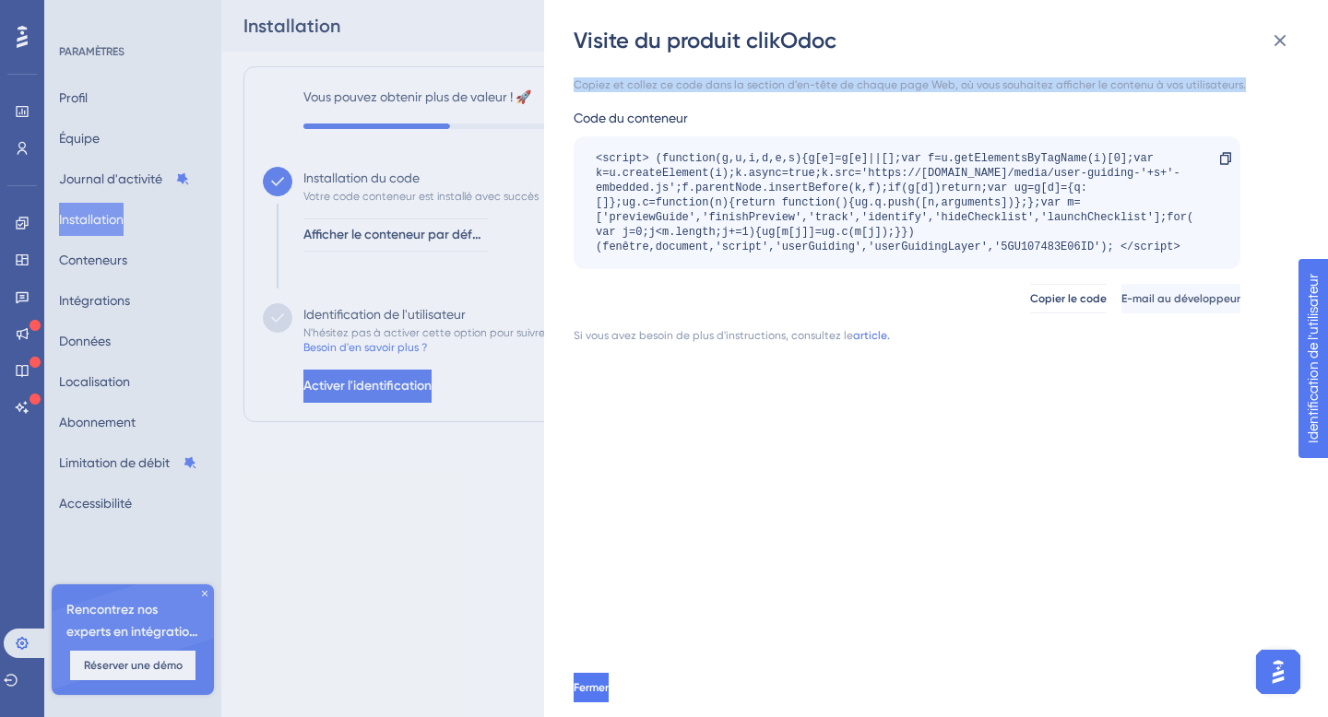
drag, startPoint x: 576, startPoint y: 84, endPoint x: 1299, endPoint y: 99, distance: 723.0
click at [1299, 99] on div "Copiez et collez ce code dans la section d'en-tête de chaque page Web, où vous …" at bounding box center [944, 356] width 743 height 603
copy font "Copiez et collez ce code dans la section d'en-tête de chaque page Web, où vous …"
